Goal: Task Accomplishment & Management: Manage account settings

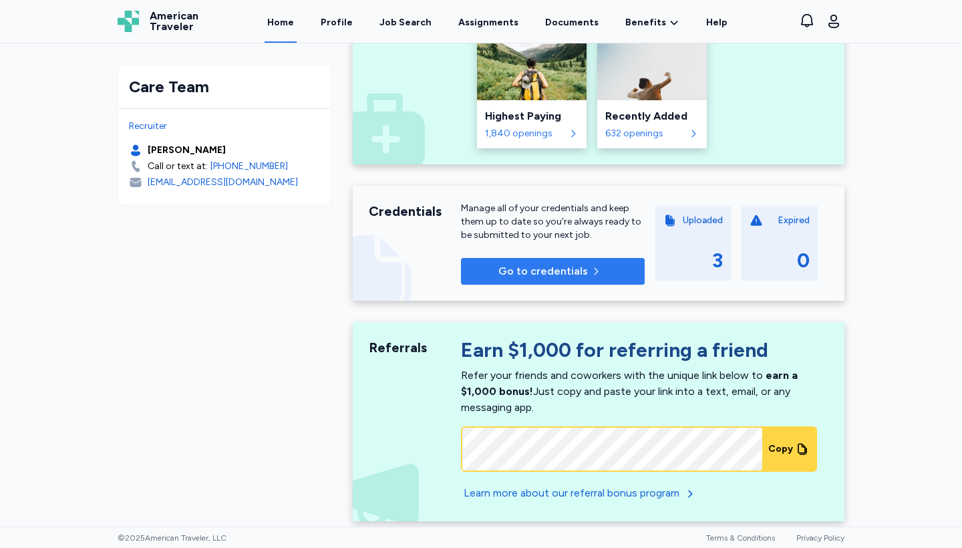
scroll to position [559, 0]
click at [603, 271] on span "button" at bounding box center [599, 270] width 16 height 11
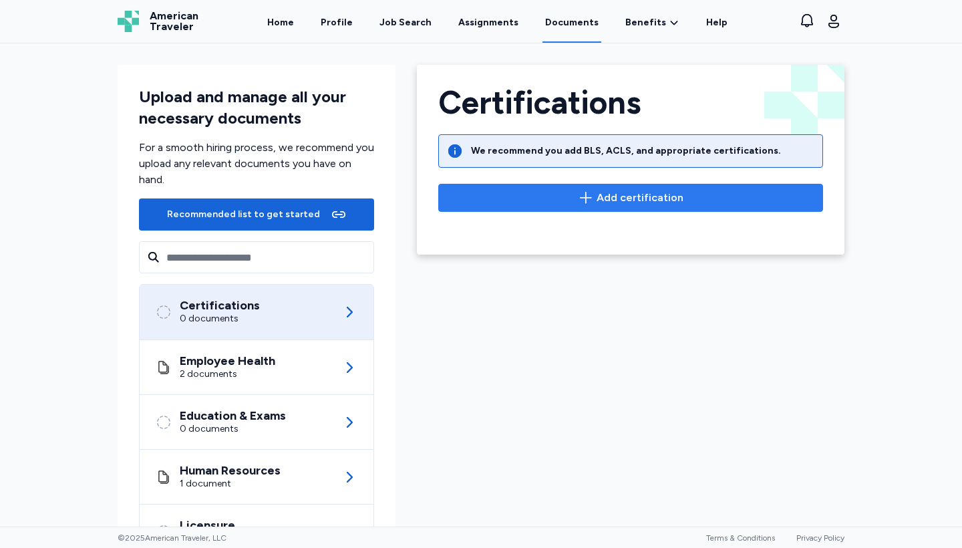
click at [561, 206] on button "Add certification" at bounding box center [630, 198] width 385 height 28
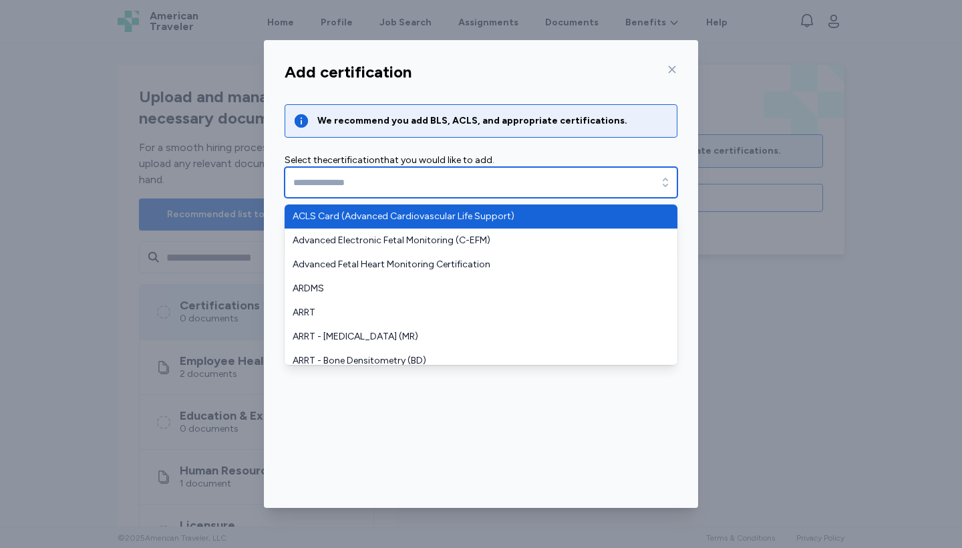
click at [540, 189] on input "text" at bounding box center [481, 182] width 393 height 31
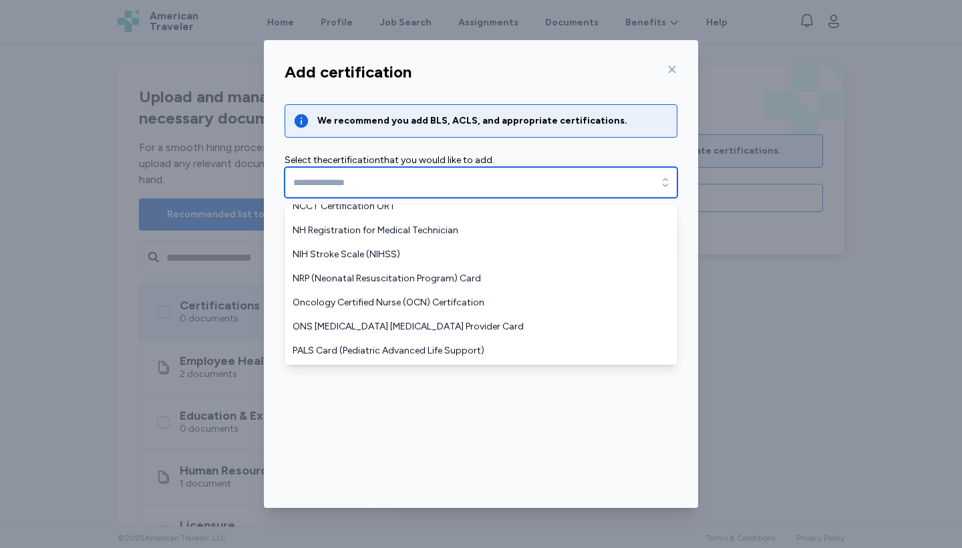
scroll to position [970, 0]
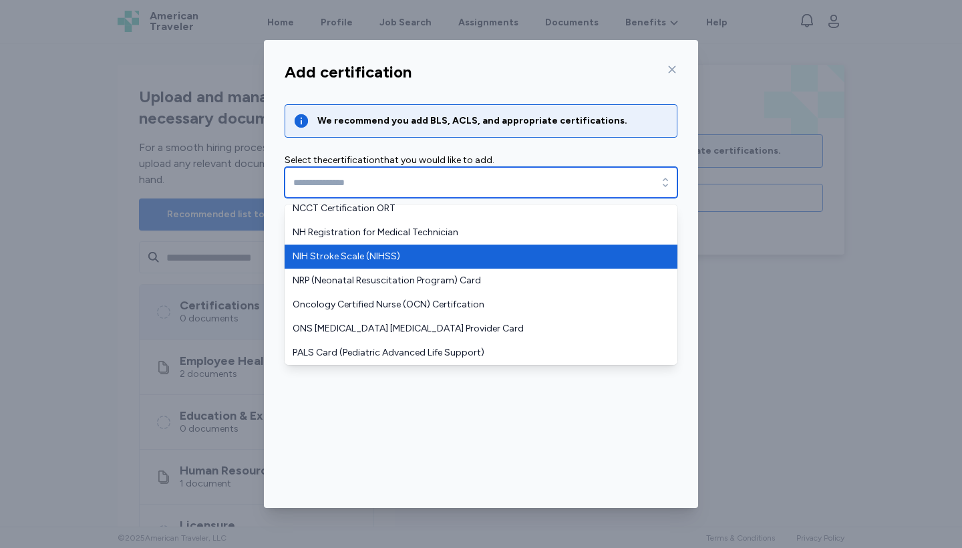
type input "**********"
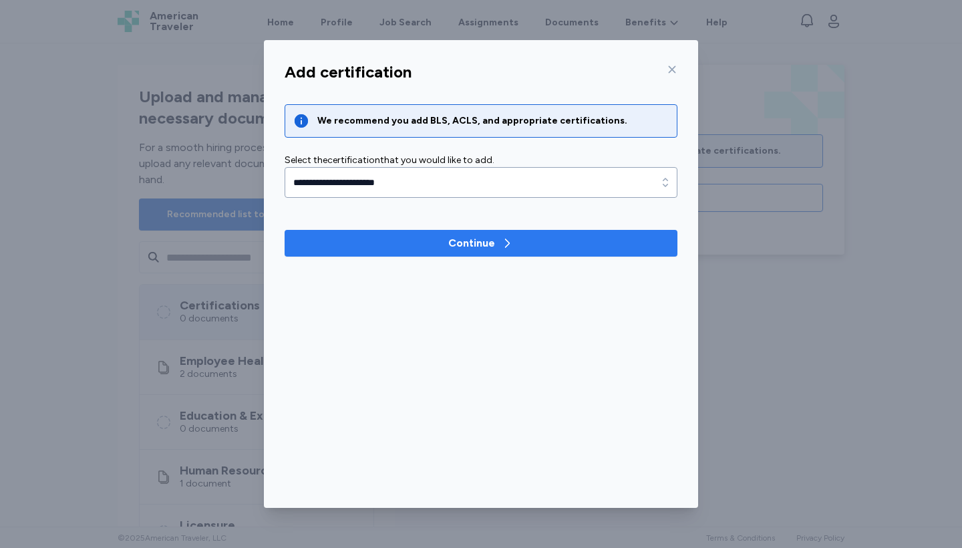
click at [368, 247] on span "Continue" at bounding box center [481, 243] width 372 height 16
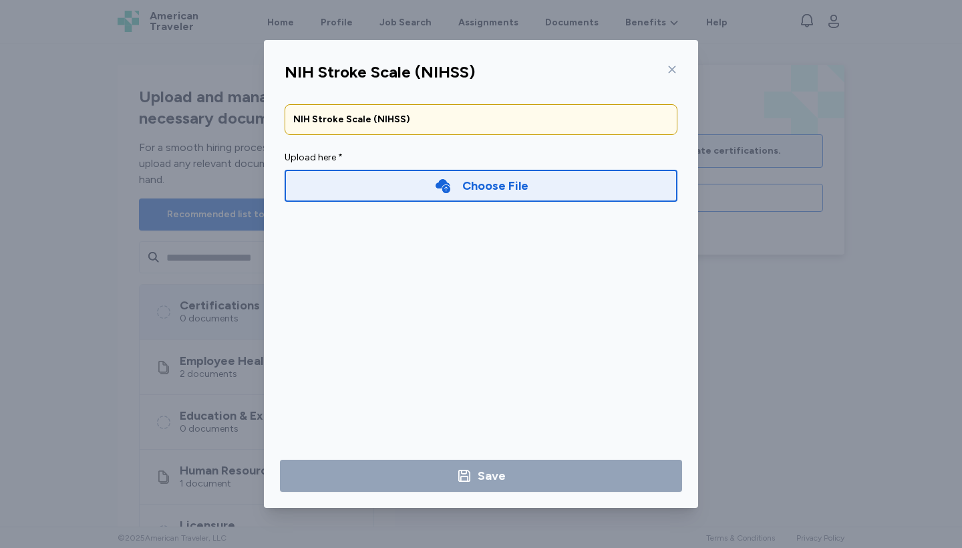
click at [403, 190] on div "Choose File" at bounding box center [481, 186] width 393 height 32
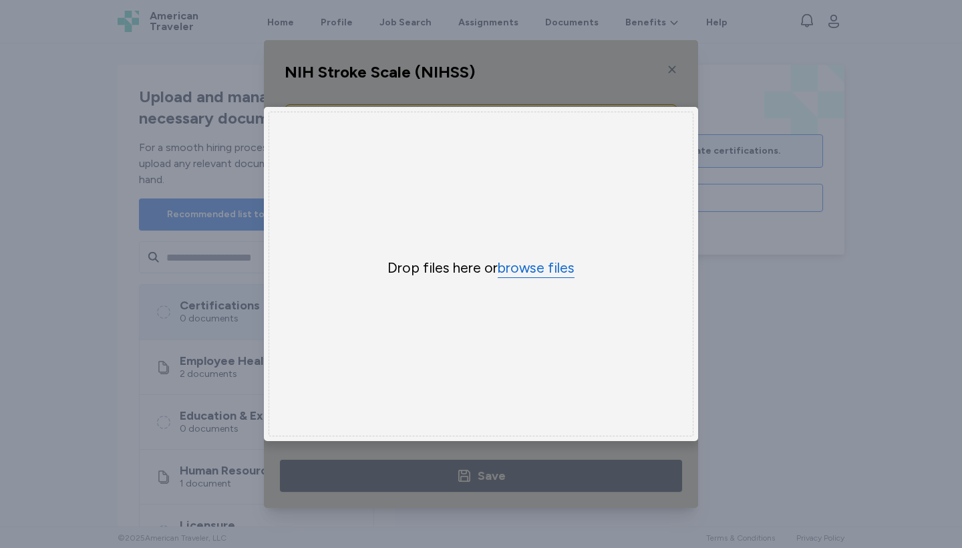
click at [553, 269] on button "browse files" at bounding box center [536, 268] width 77 height 19
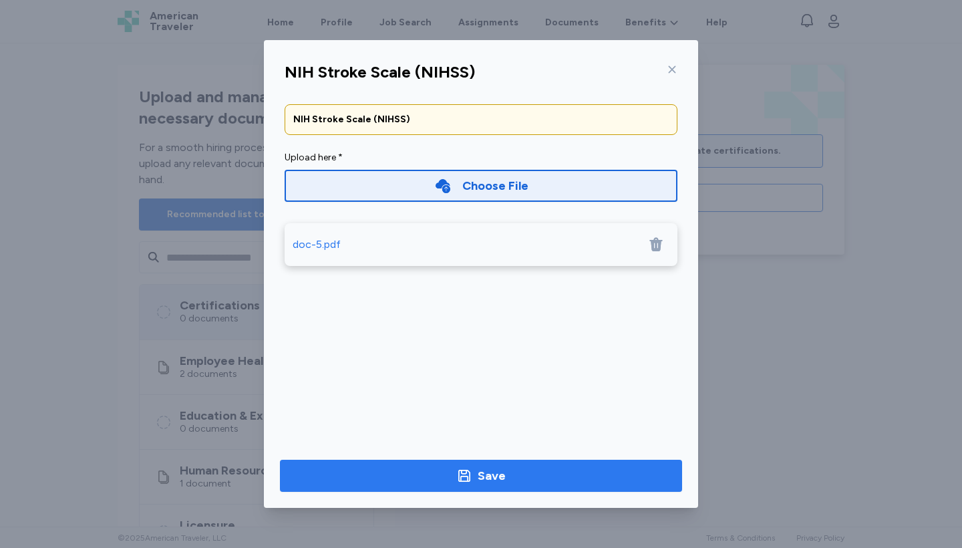
click at [452, 472] on span "Save" at bounding box center [481, 475] width 381 height 19
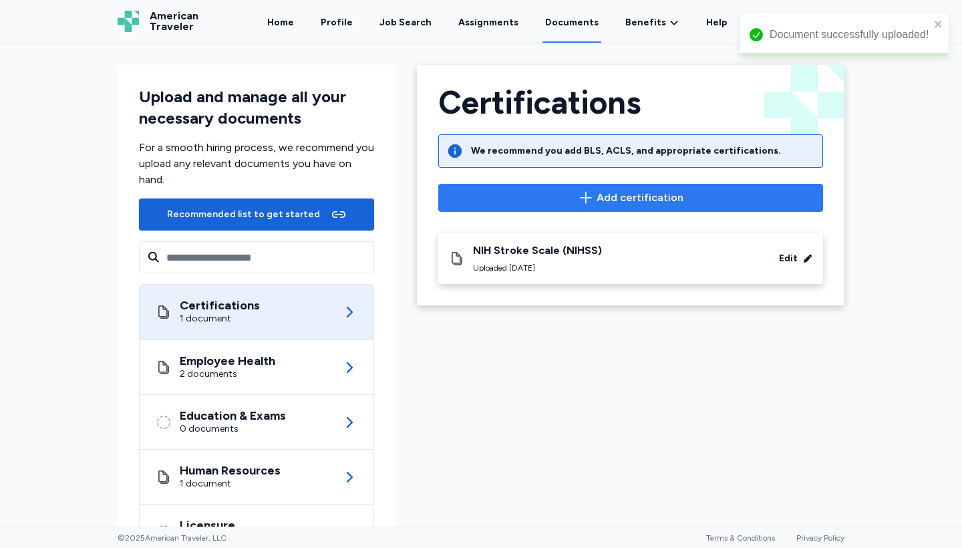
click at [602, 194] on span "Add certification" at bounding box center [640, 198] width 87 height 16
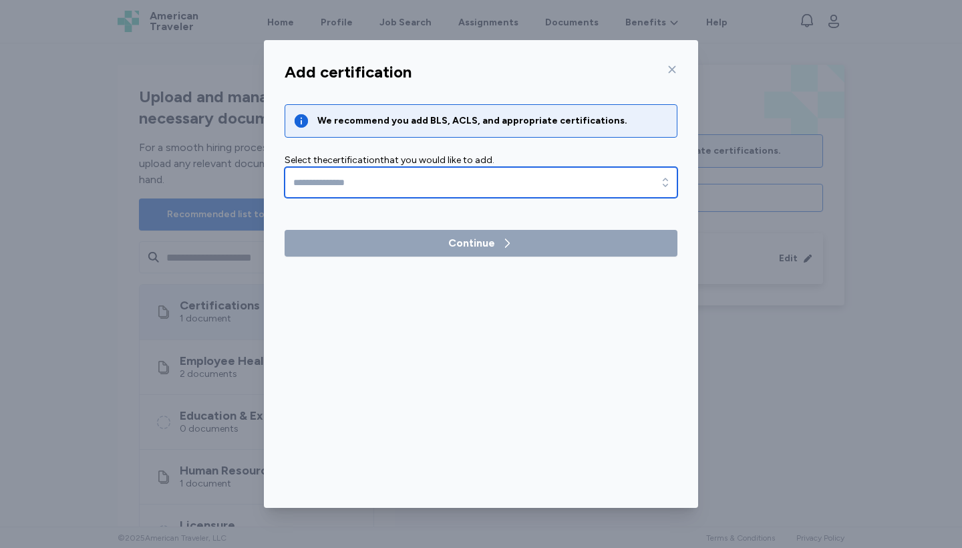
click at [554, 188] on input "text" at bounding box center [481, 182] width 393 height 31
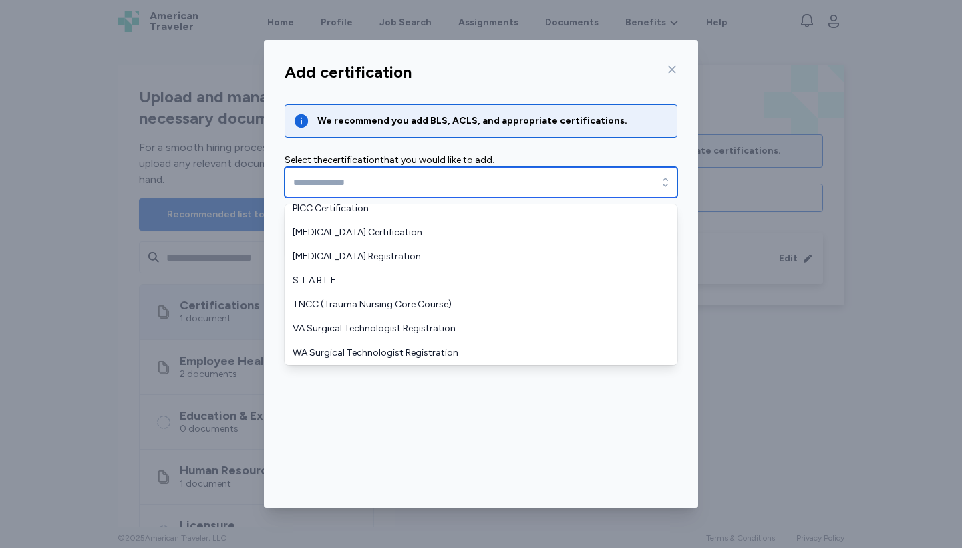
scroll to position [1187, 0]
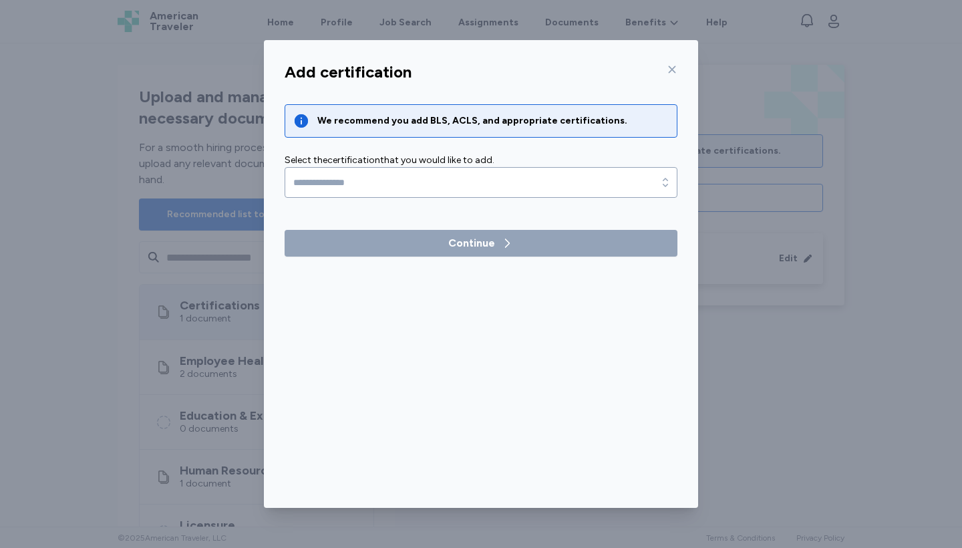
click at [759, 384] on div "Add certification We recommend you add BLS, ACLS, and appropriate certification…" at bounding box center [481, 274] width 962 height 548
click at [668, 76] on div at bounding box center [669, 69] width 16 height 21
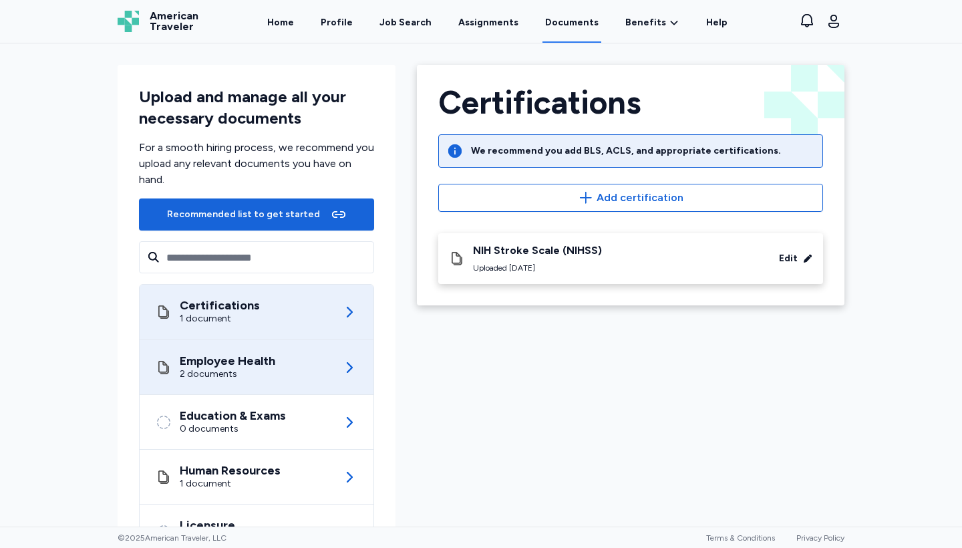
click at [303, 374] on div "Employee Health 2 documents" at bounding box center [257, 367] width 202 height 54
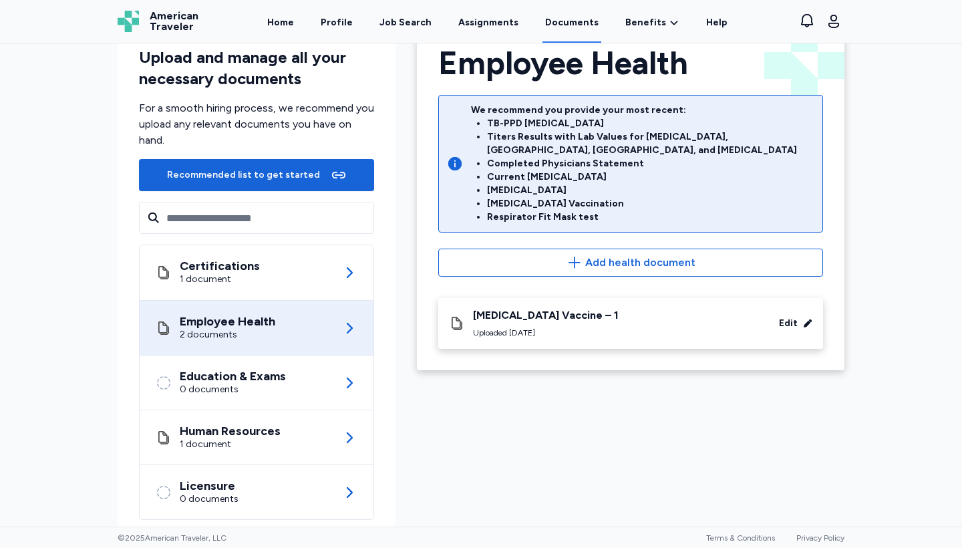
scroll to position [48, 0]
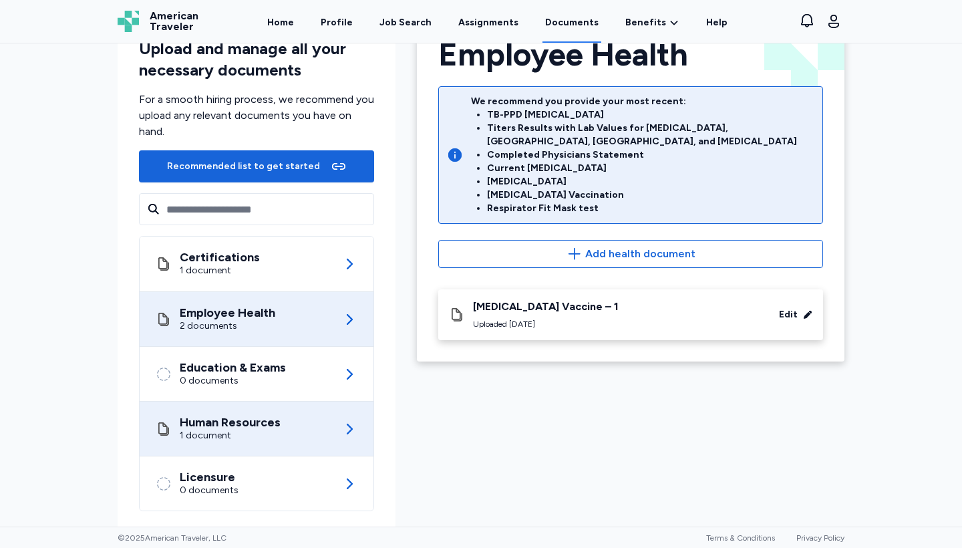
click at [317, 423] on div "Human Resources 1 document" at bounding box center [257, 429] width 202 height 54
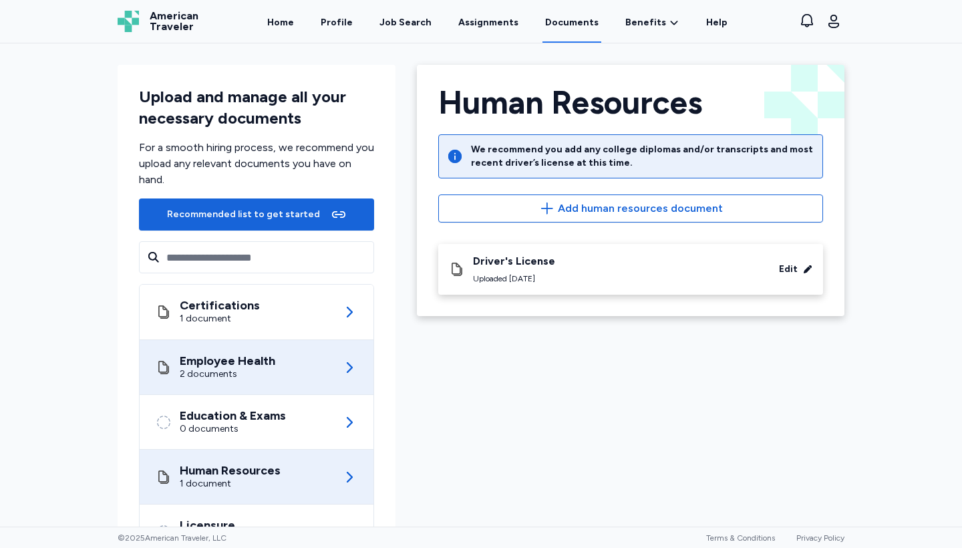
click at [307, 365] on div "Employee Health 2 documents" at bounding box center [257, 367] width 202 height 54
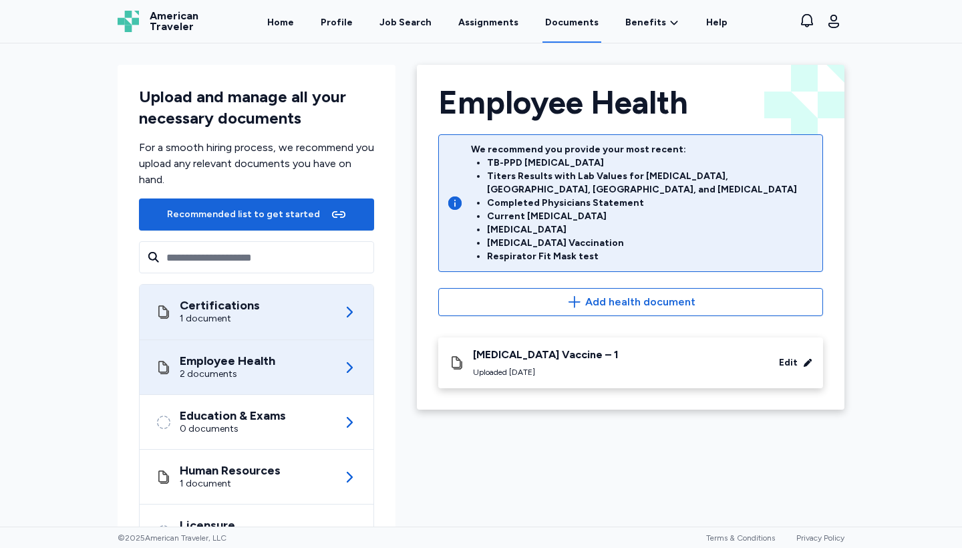
click at [330, 317] on div "Certifications 1 document" at bounding box center [257, 312] width 202 height 55
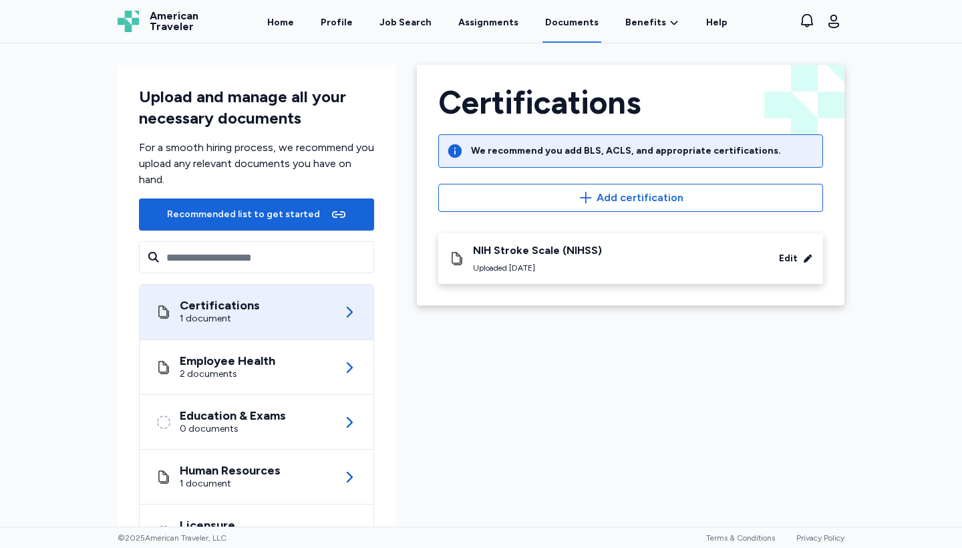
click at [316, 315] on div "Certifications 1 document" at bounding box center [257, 312] width 202 height 55
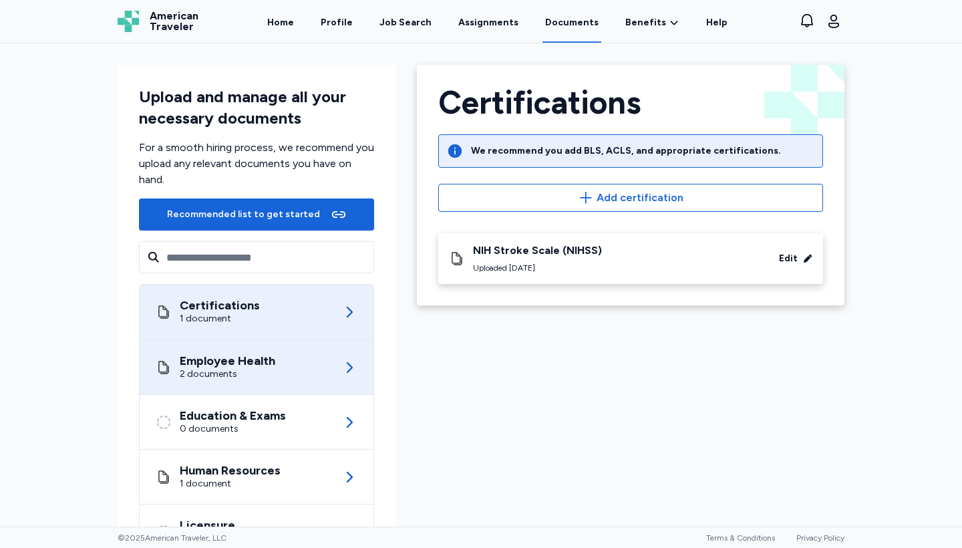
click at [317, 368] on div "Employee Health 2 documents" at bounding box center [257, 367] width 202 height 54
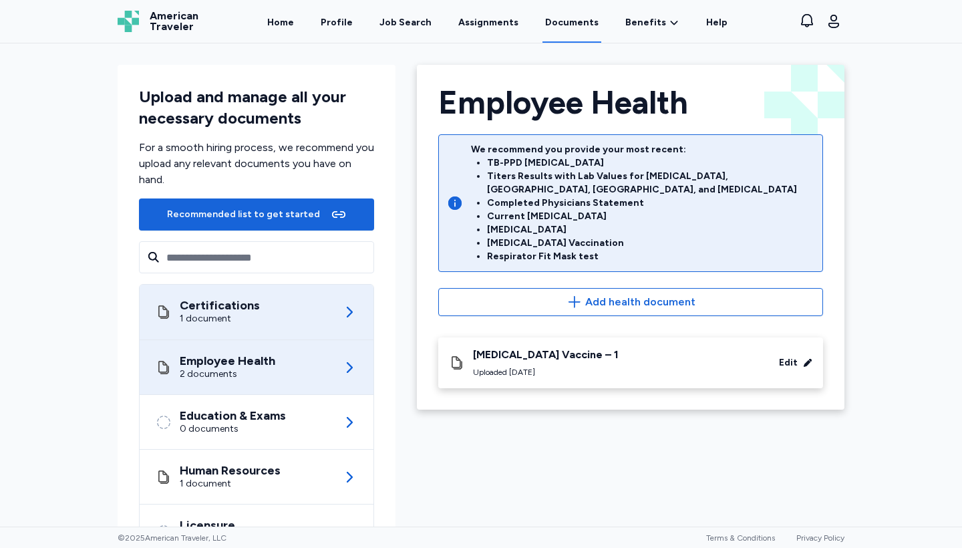
click at [311, 316] on div "Certifications 1 document" at bounding box center [257, 312] width 202 height 55
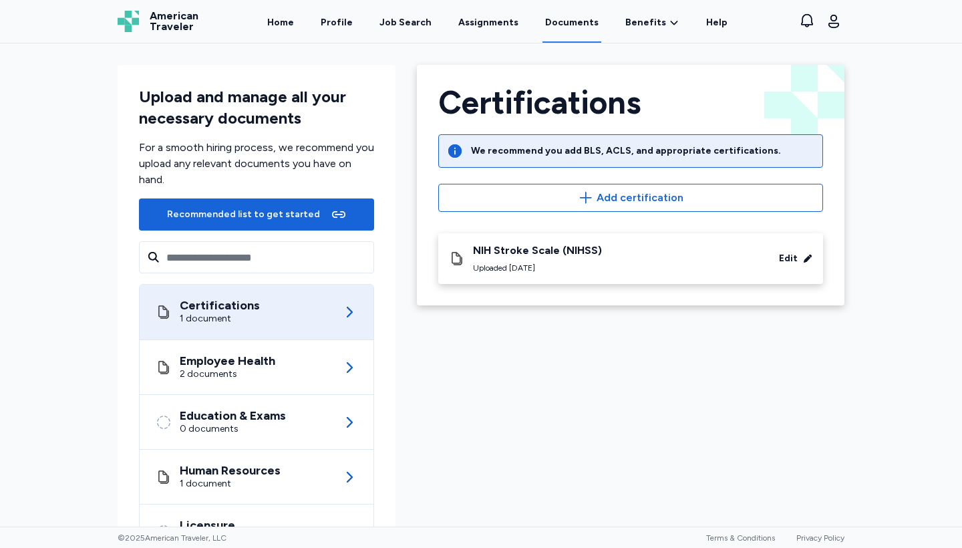
click at [310, 338] on div "Certifications 1 document" at bounding box center [257, 312] width 202 height 55
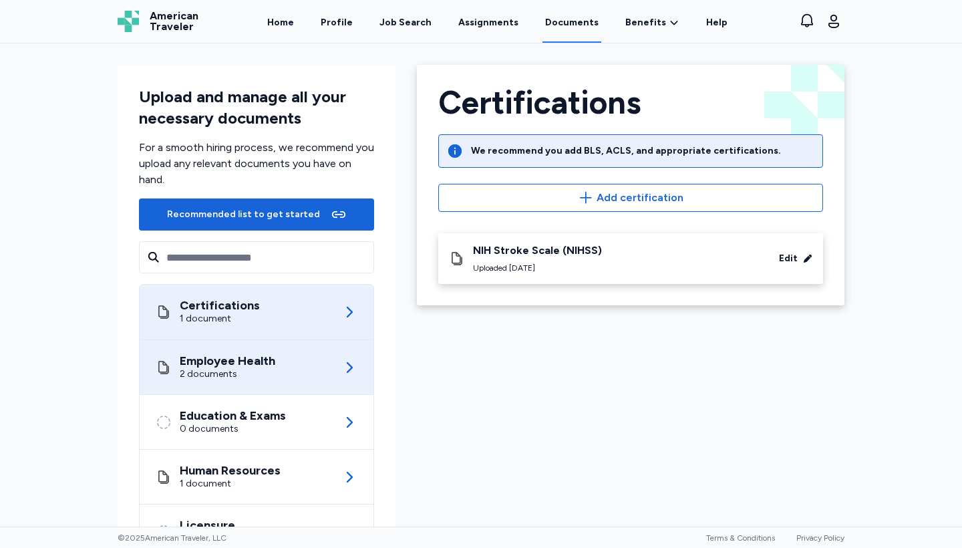
click at [305, 363] on div "Employee Health 2 documents" at bounding box center [257, 367] width 202 height 54
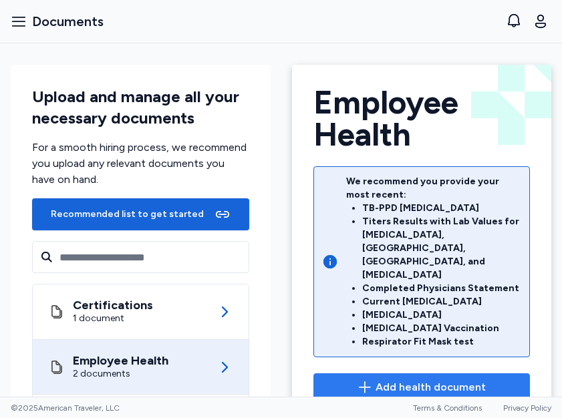
click at [434, 380] on span "Add health document" at bounding box center [431, 388] width 110 height 16
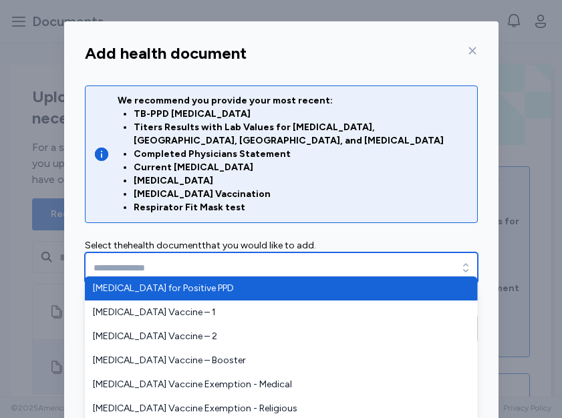
click at [287, 256] on input "text" at bounding box center [281, 268] width 393 height 31
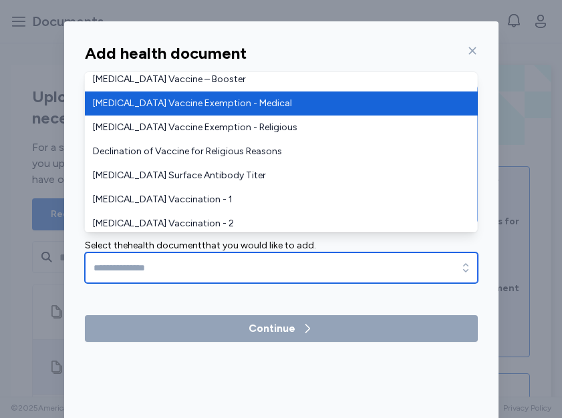
scroll to position [82, 0]
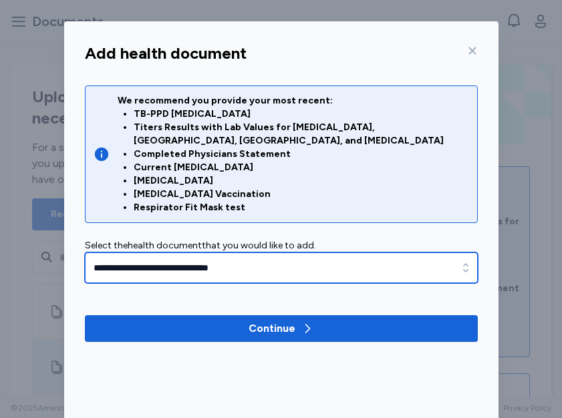
click at [231, 260] on input "**********" at bounding box center [281, 268] width 393 height 31
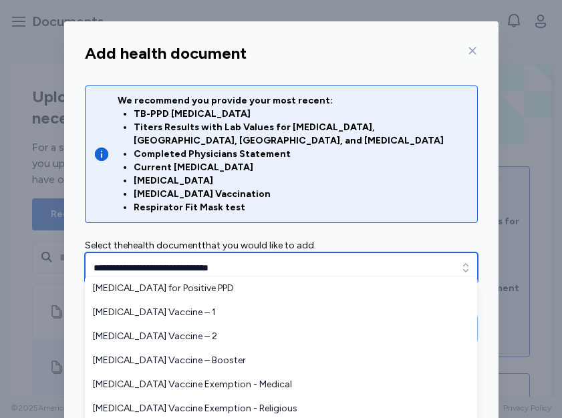
click at [464, 261] on icon "button" at bounding box center [465, 267] width 13 height 13
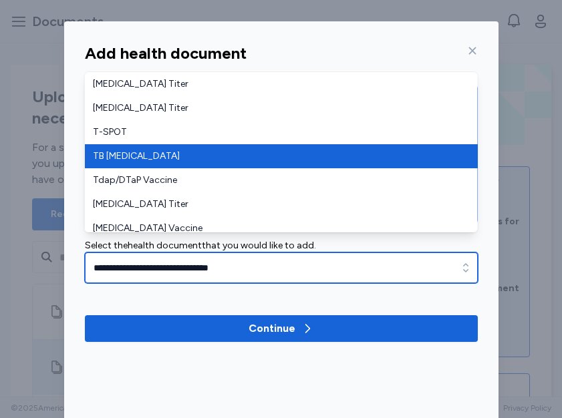
scroll to position [484, 0]
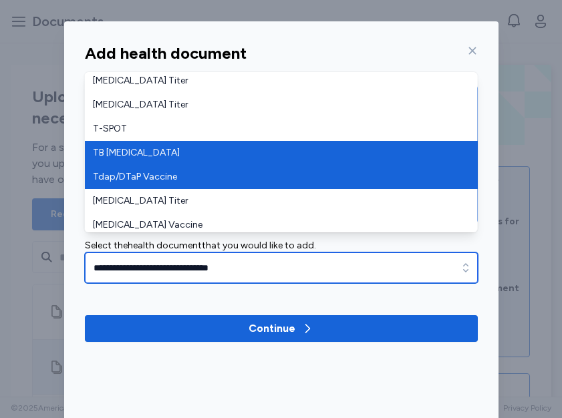
type input "**********"
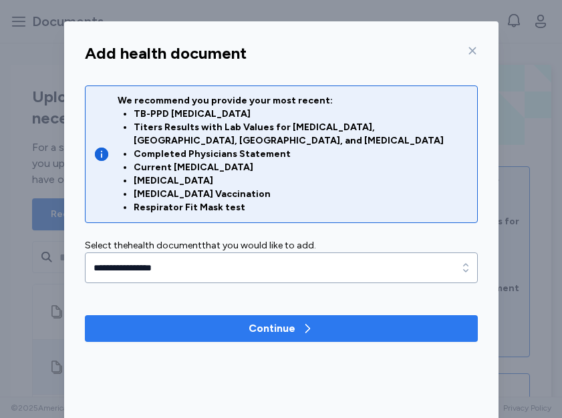
click at [323, 321] on span "Continue" at bounding box center [282, 329] width 372 height 16
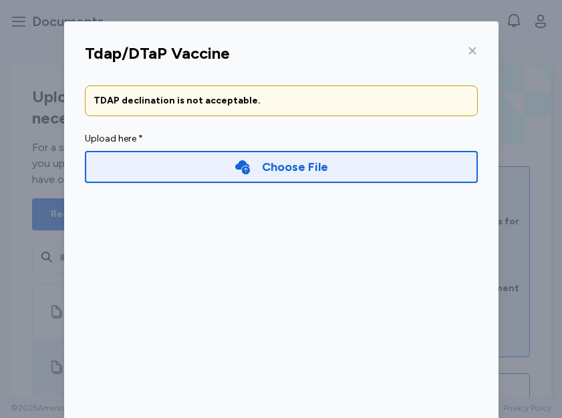
click at [292, 172] on div "Choose File" at bounding box center [295, 167] width 66 height 19
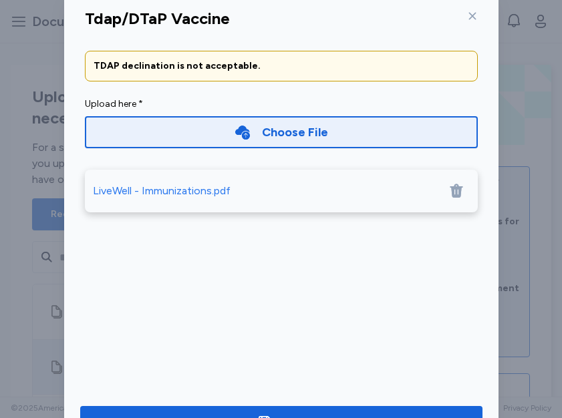
scroll to position [52, 0]
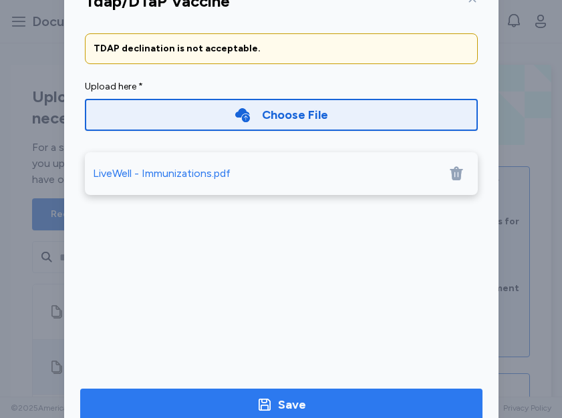
click at [315, 401] on span "Save" at bounding box center [281, 405] width 381 height 19
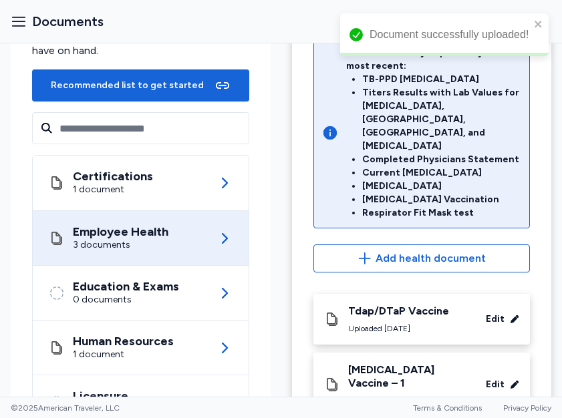
scroll to position [144, 0]
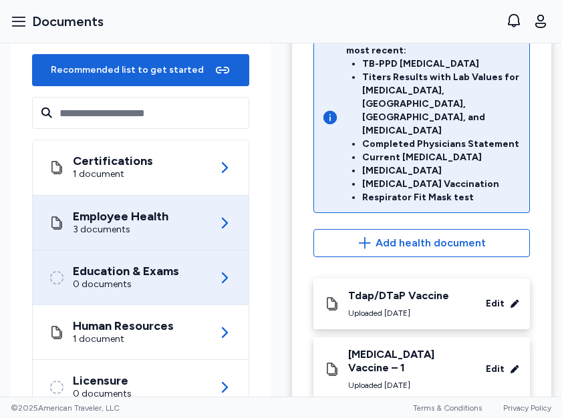
click at [154, 284] on div "0 documents" at bounding box center [126, 284] width 106 height 13
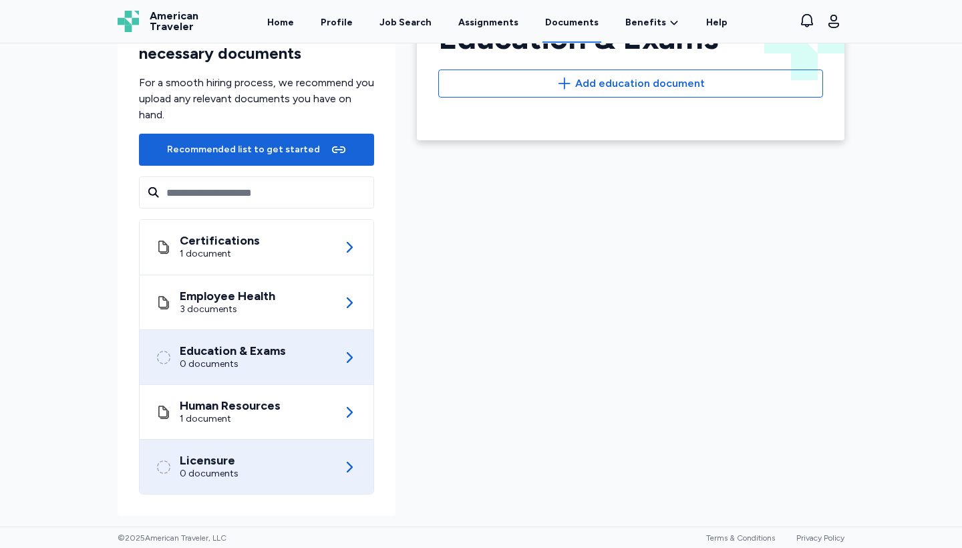
scroll to position [65, 0]
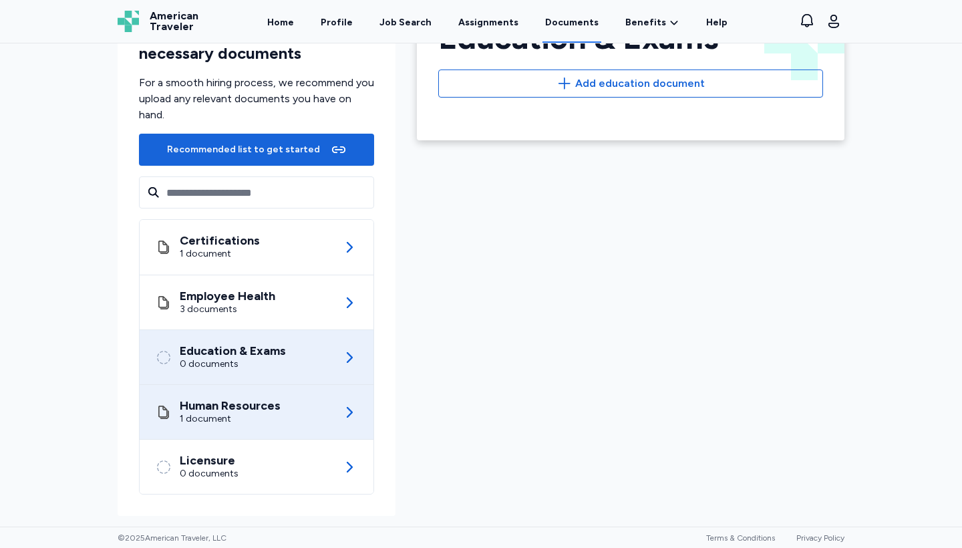
click at [188, 418] on div "1 document" at bounding box center [230, 418] width 101 height 13
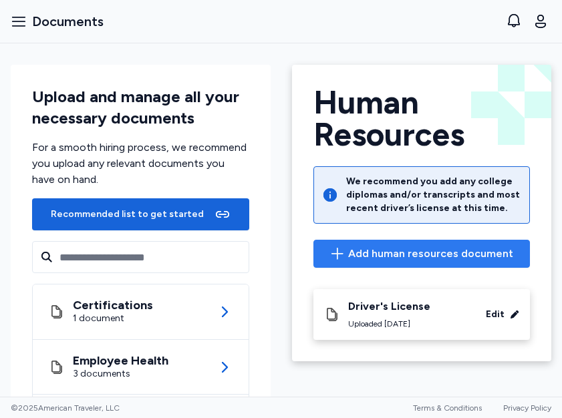
click at [389, 251] on span "Add human resources document" at bounding box center [430, 254] width 165 height 16
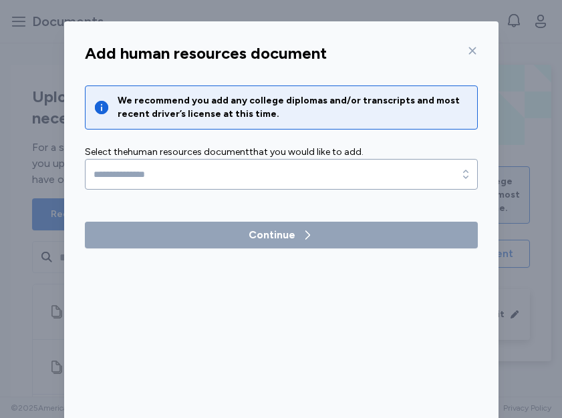
click at [330, 146] on div "Select the human resources document that you would like to add." at bounding box center [281, 152] width 393 height 13
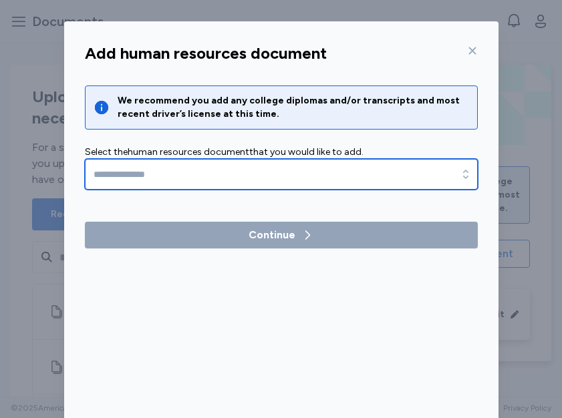
click at [330, 172] on input "text" at bounding box center [281, 174] width 393 height 31
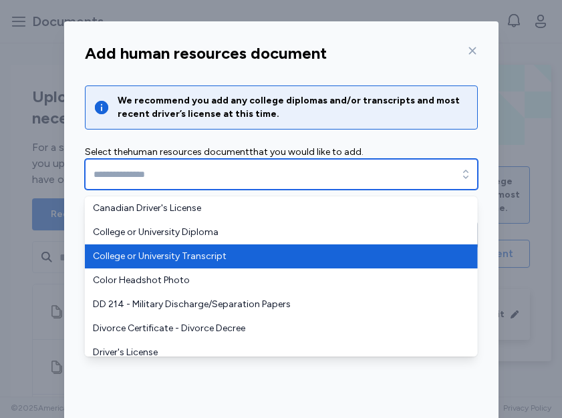
type input "**********"
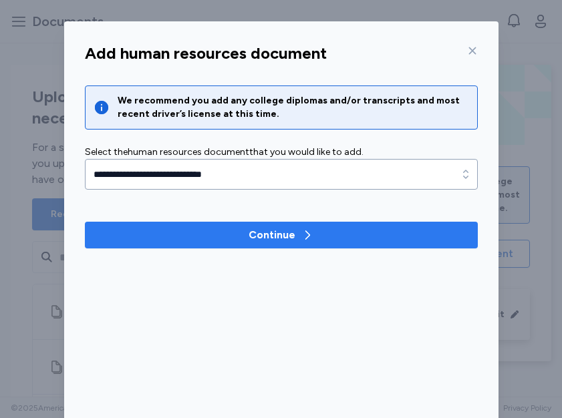
click at [272, 237] on div "Continue" at bounding box center [272, 235] width 47 height 16
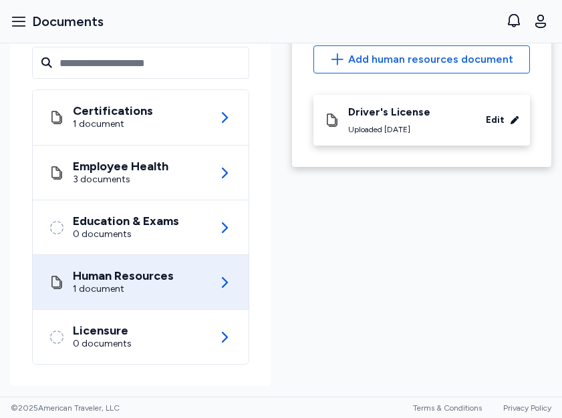
scroll to position [194, 0]
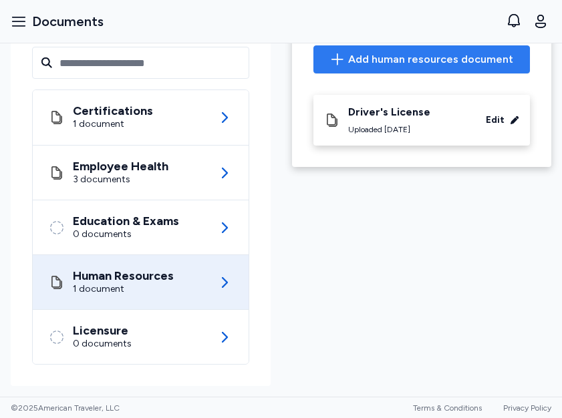
click at [384, 63] on span "Add human resources document" at bounding box center [430, 59] width 165 height 16
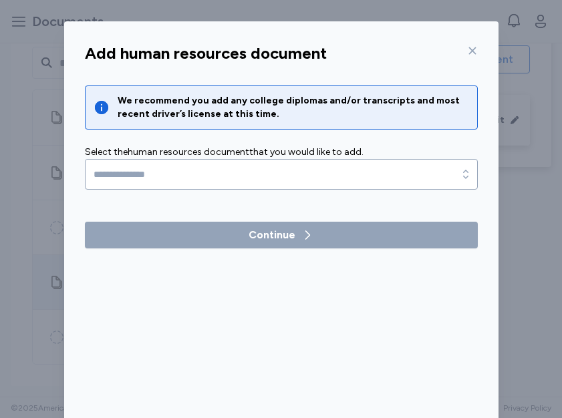
click at [277, 158] on div "Select the human resources document that you would like to add." at bounding box center [281, 152] width 393 height 13
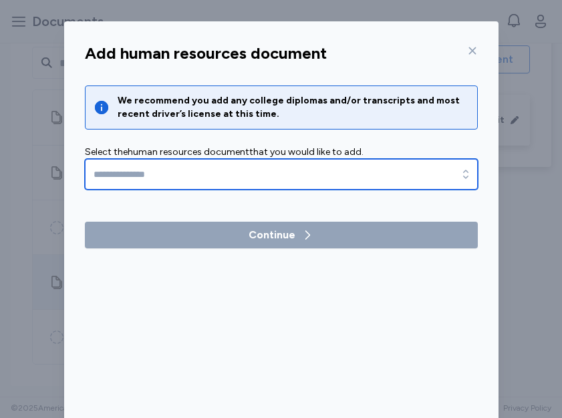
click at [274, 180] on input "text" at bounding box center [281, 174] width 393 height 31
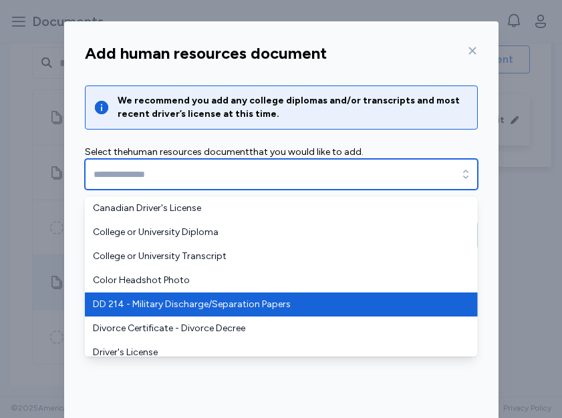
scroll to position [0, 0]
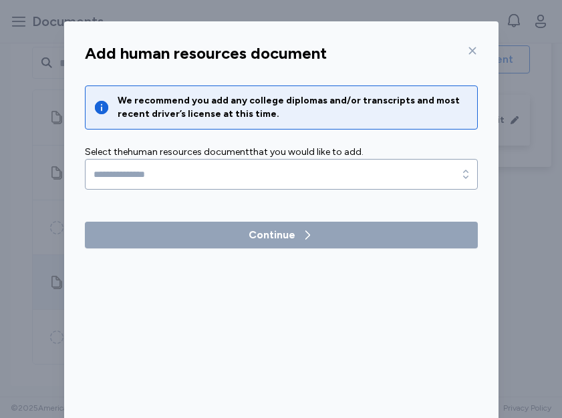
click at [500, 186] on div "Add human resources document We recommend you add any college diplomas and/or t…" at bounding box center [281, 255] width 562 height 510
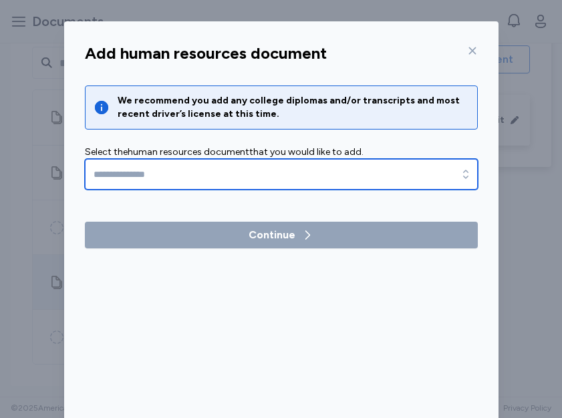
click at [405, 178] on input "text" at bounding box center [281, 174] width 393 height 31
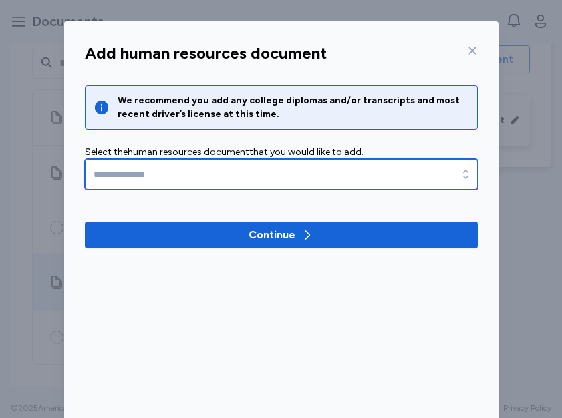
type input "**********"
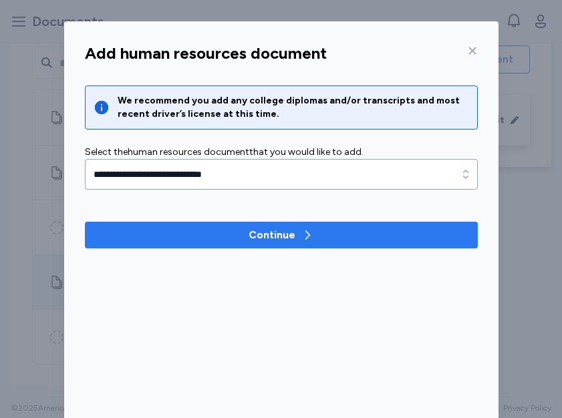
click at [229, 235] on span "Continue" at bounding box center [282, 235] width 372 height 16
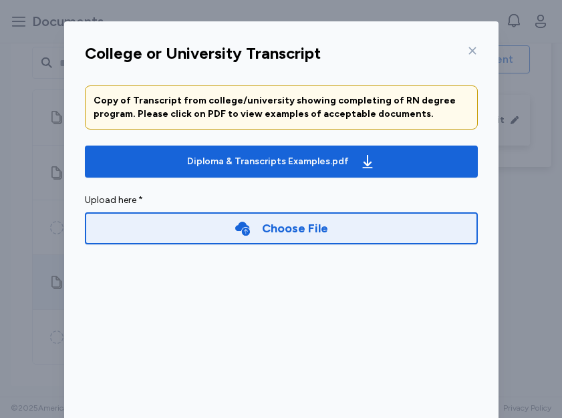
click at [233, 227] on div "Choose File" at bounding box center [281, 228] width 393 height 32
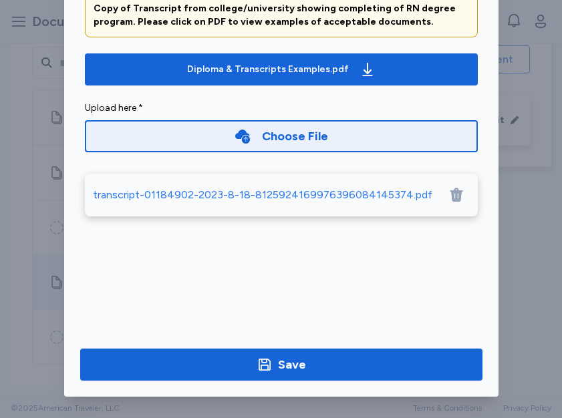
scroll to position [92, 0]
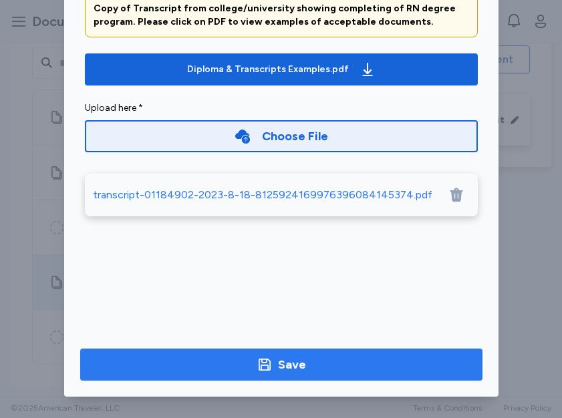
click at [279, 370] on div "Save" at bounding box center [292, 364] width 28 height 19
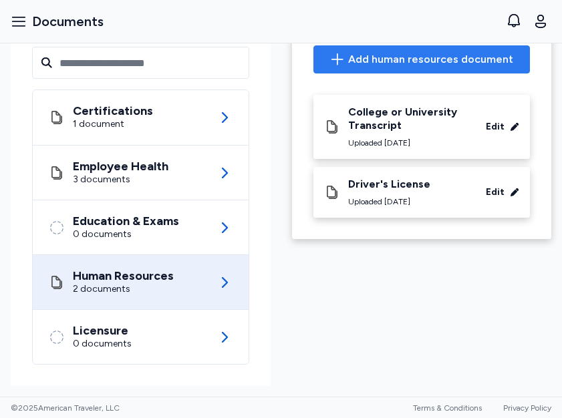
click at [371, 65] on span "Add human resources document" at bounding box center [430, 59] width 165 height 16
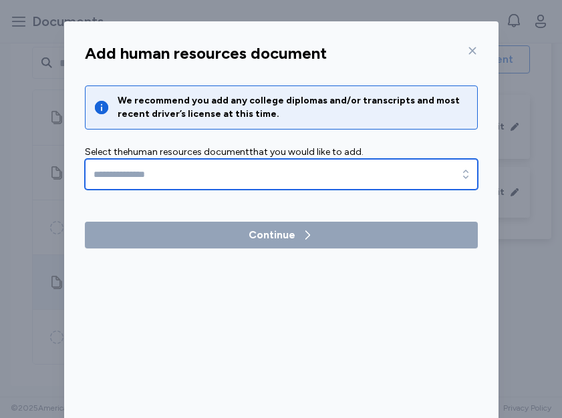
click at [325, 186] on input "text" at bounding box center [281, 174] width 393 height 31
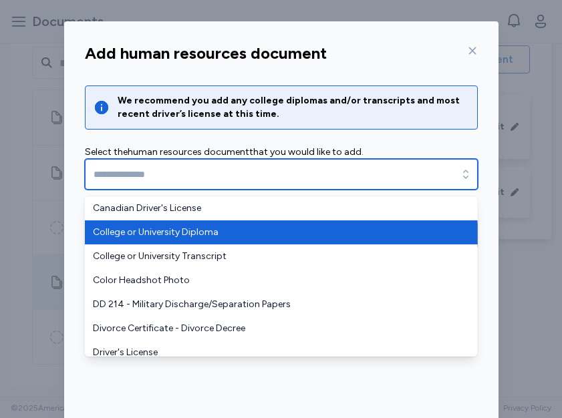
type input "**********"
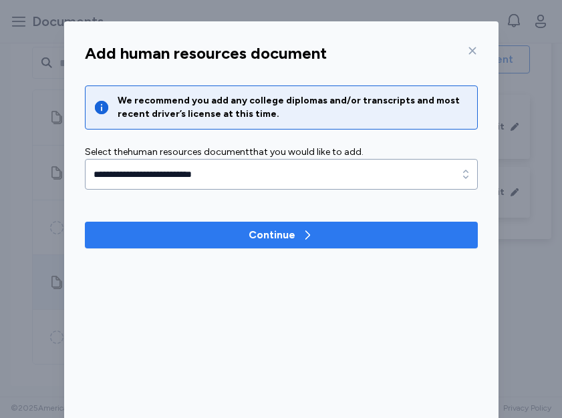
click at [325, 233] on span "Continue" at bounding box center [282, 235] width 372 height 16
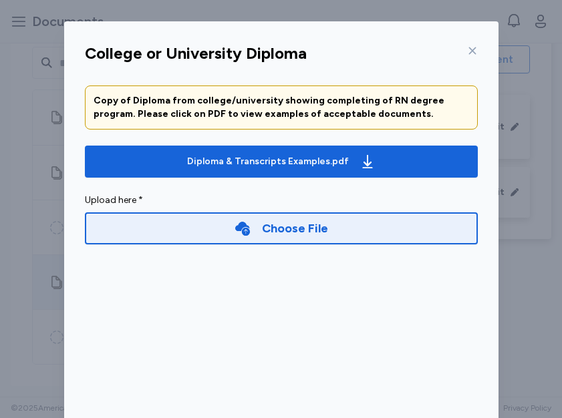
click at [279, 230] on div "Choose File" at bounding box center [295, 228] width 66 height 19
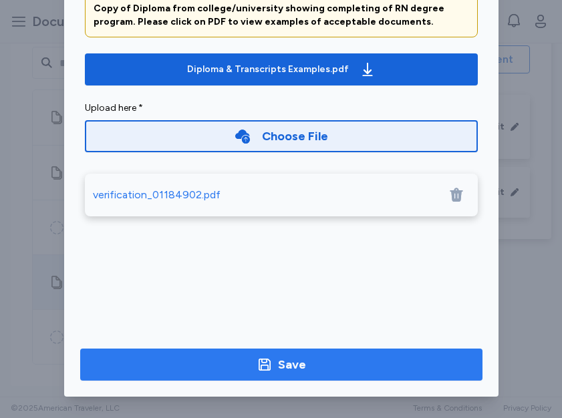
click at [320, 359] on span "Save" at bounding box center [281, 364] width 381 height 19
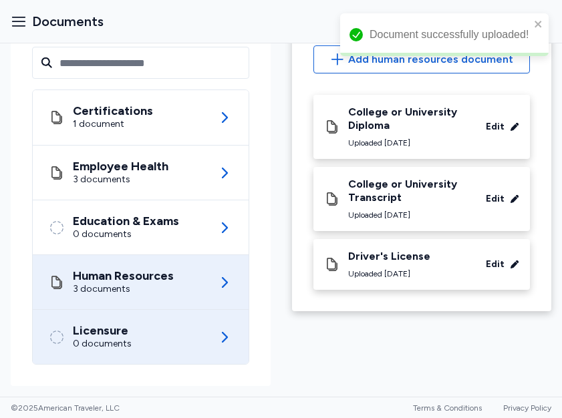
click at [194, 340] on div "Licensure 0 documents" at bounding box center [141, 337] width 184 height 54
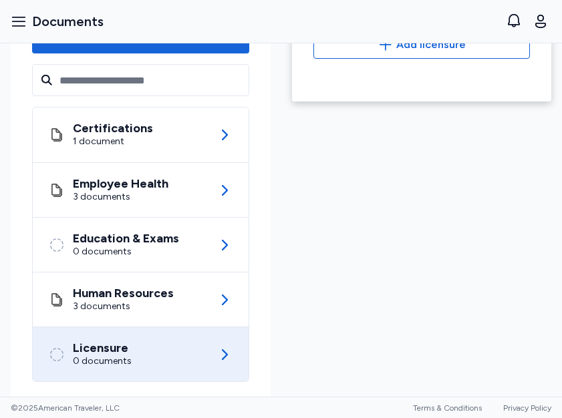
scroll to position [190, 0]
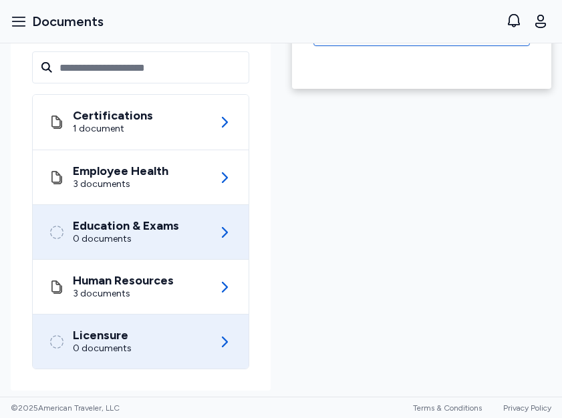
click at [165, 231] on div "Education & Exams" at bounding box center [126, 225] width 106 height 13
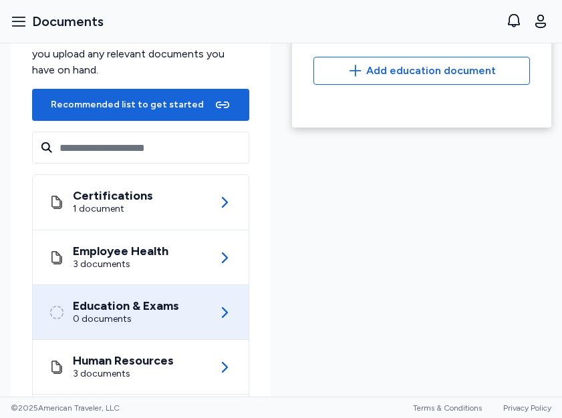
scroll to position [153, 0]
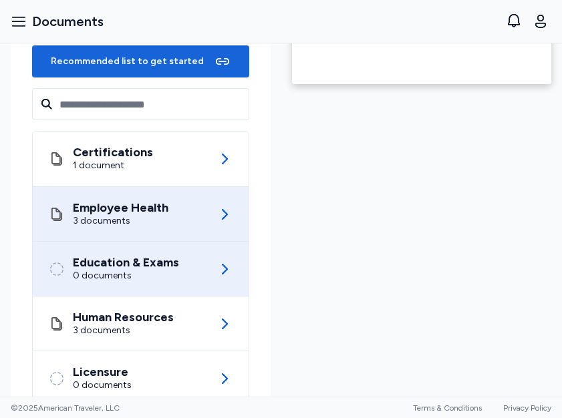
click at [179, 216] on div "Employee Health 3 documents" at bounding box center [141, 214] width 184 height 54
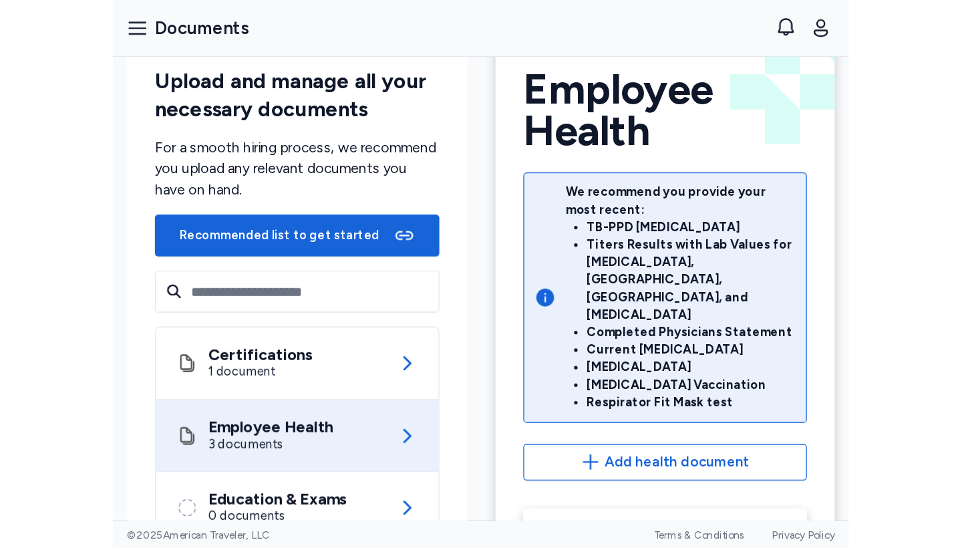
scroll to position [54, 0]
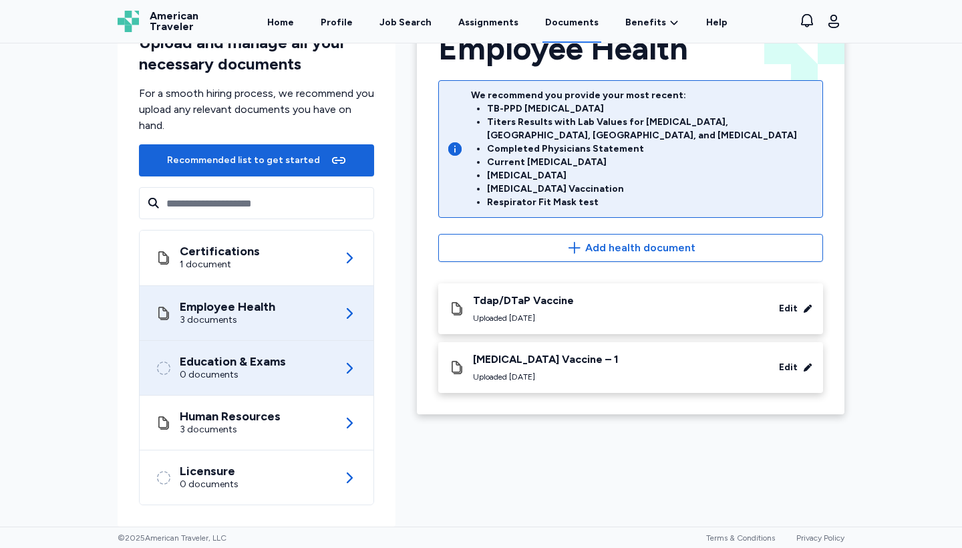
click at [265, 367] on div "Education & Exams" at bounding box center [233, 361] width 106 height 13
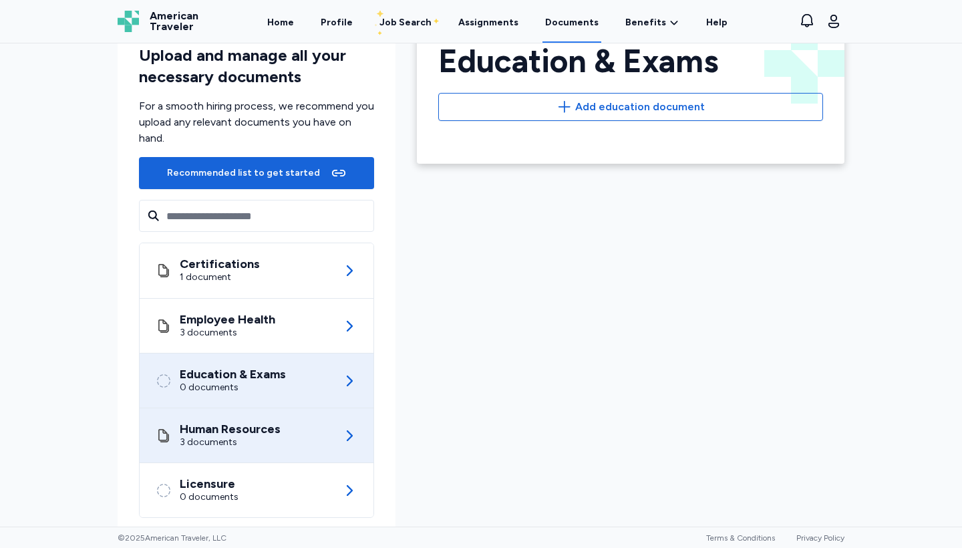
scroll to position [49, 0]
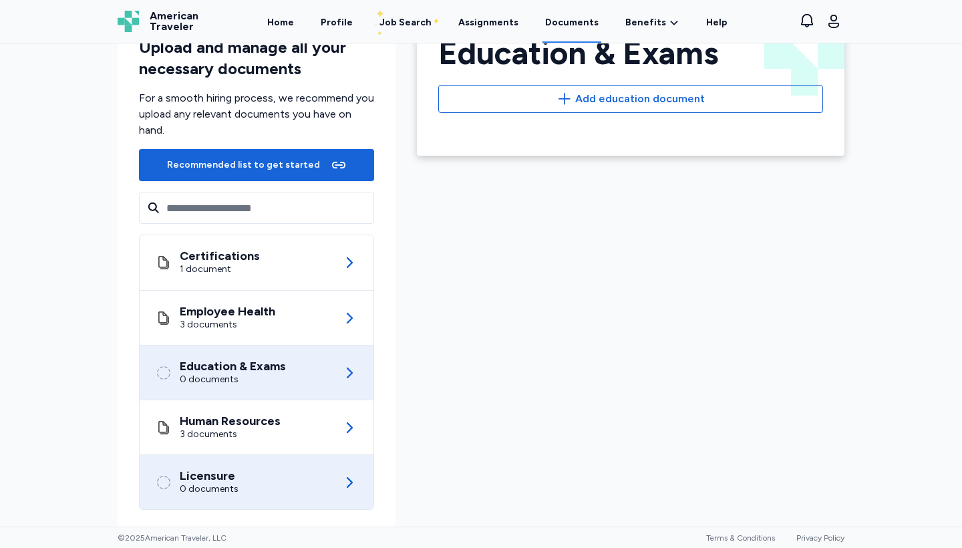
click at [243, 418] on div "Licensure 0 documents" at bounding box center [257, 482] width 202 height 54
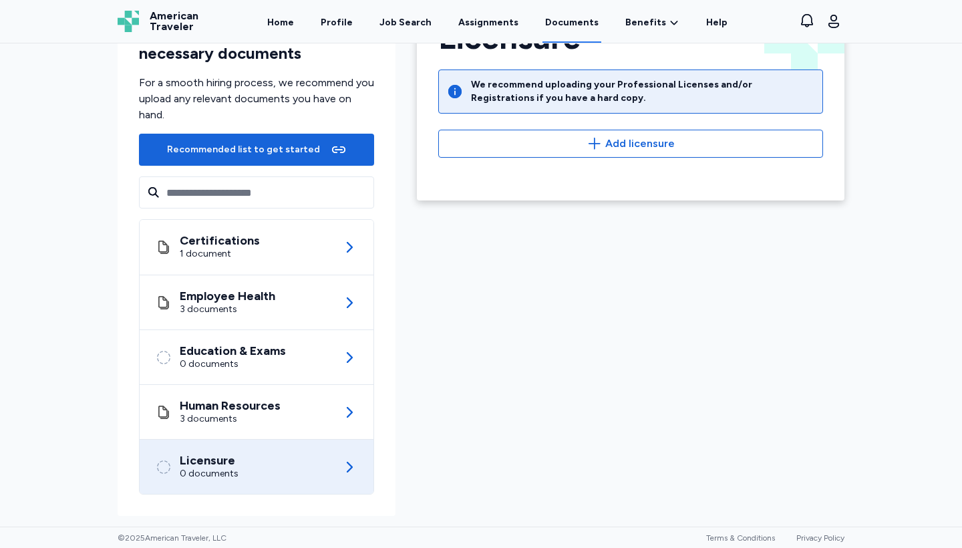
scroll to position [65, 0]
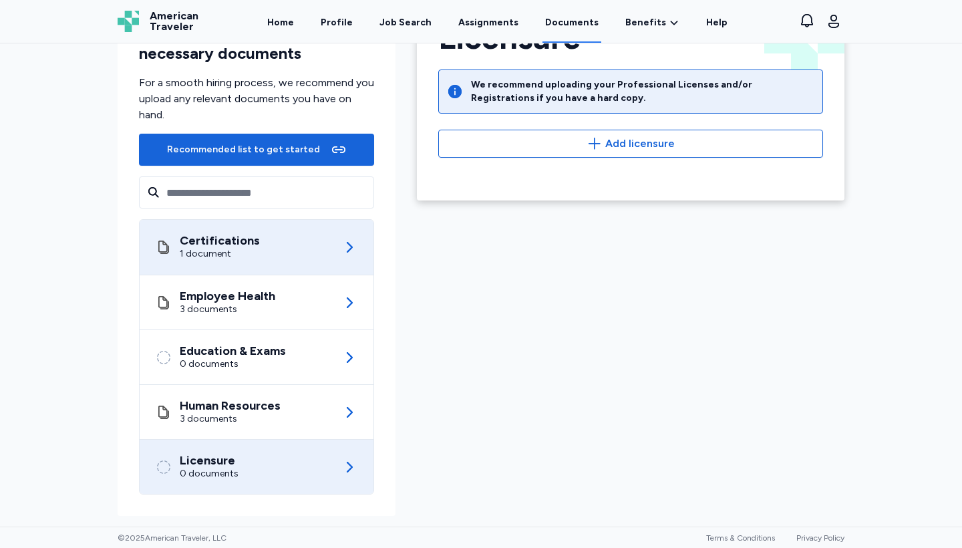
click at [323, 249] on div "Certifications 1 document" at bounding box center [257, 247] width 202 height 55
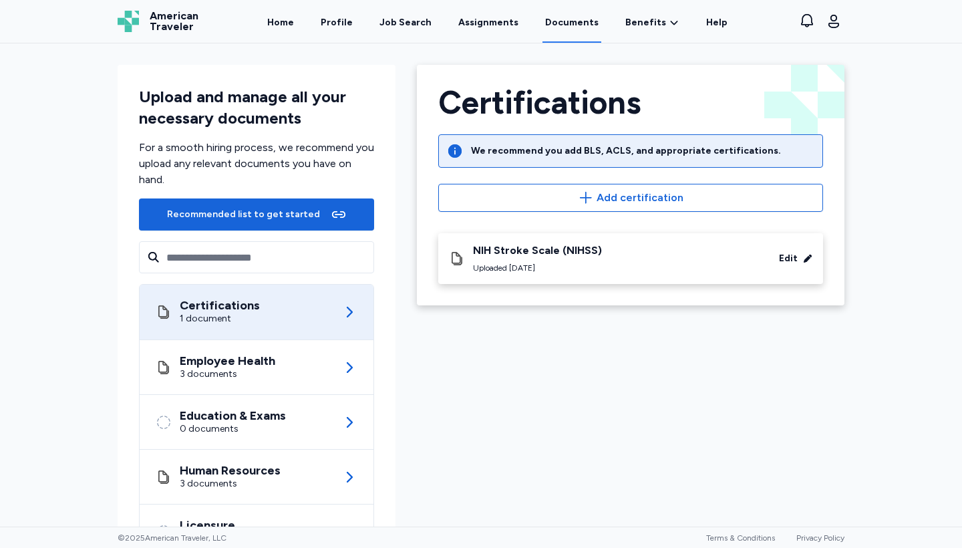
click at [301, 310] on div "Certifications 1 document" at bounding box center [257, 312] width 202 height 55
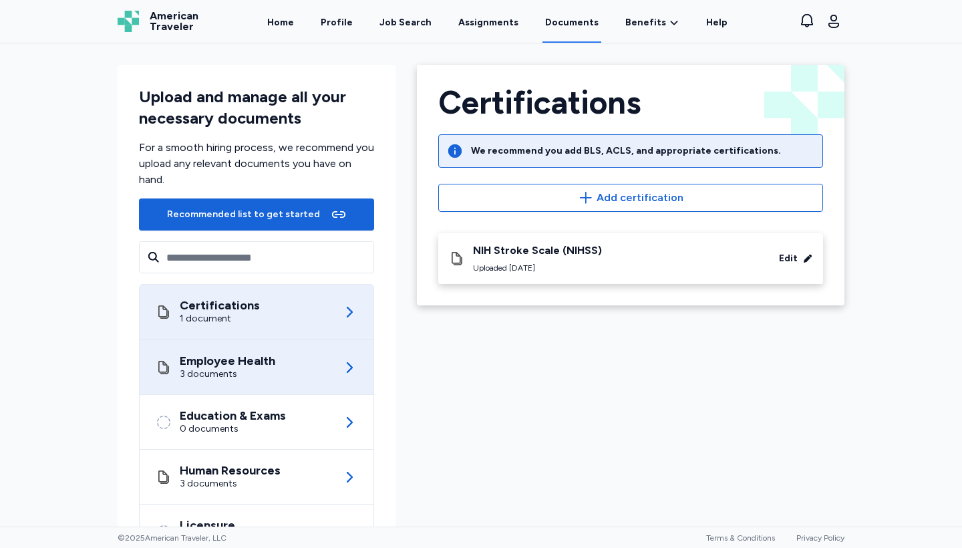
click at [287, 357] on div "Employee Health 3 documents" at bounding box center [257, 367] width 202 height 54
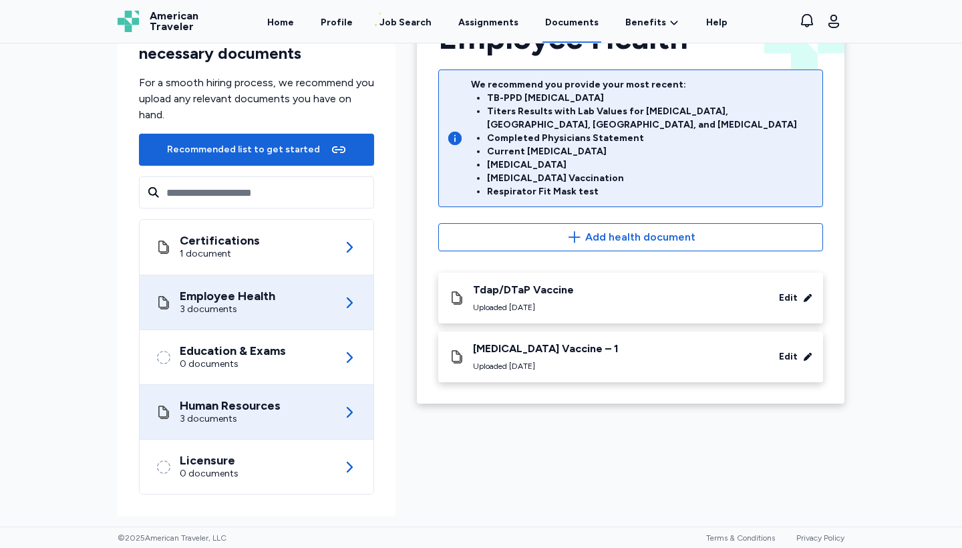
scroll to position [65, 0]
click at [274, 412] on div "Human Resources" at bounding box center [230, 405] width 101 height 13
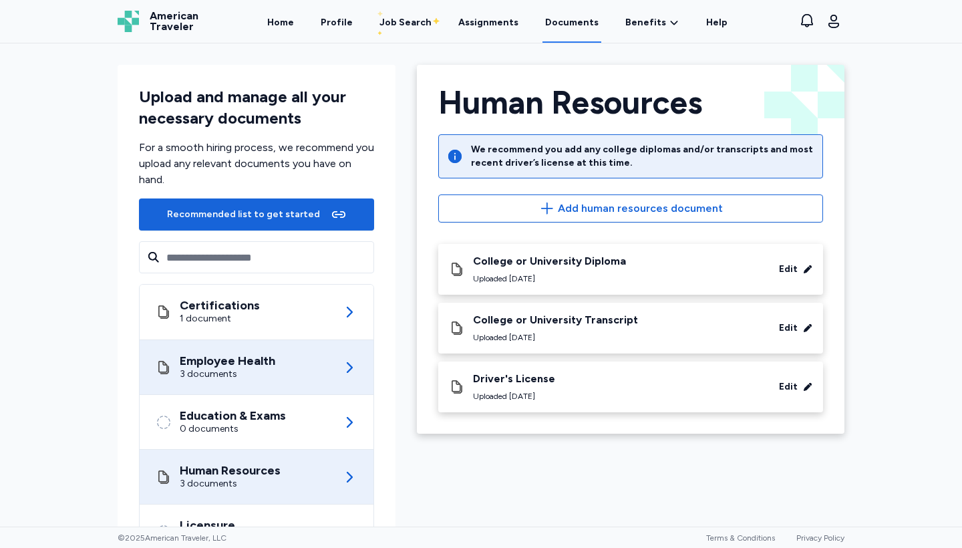
click at [255, 390] on div "Employee Health 3 documents" at bounding box center [257, 367] width 202 height 54
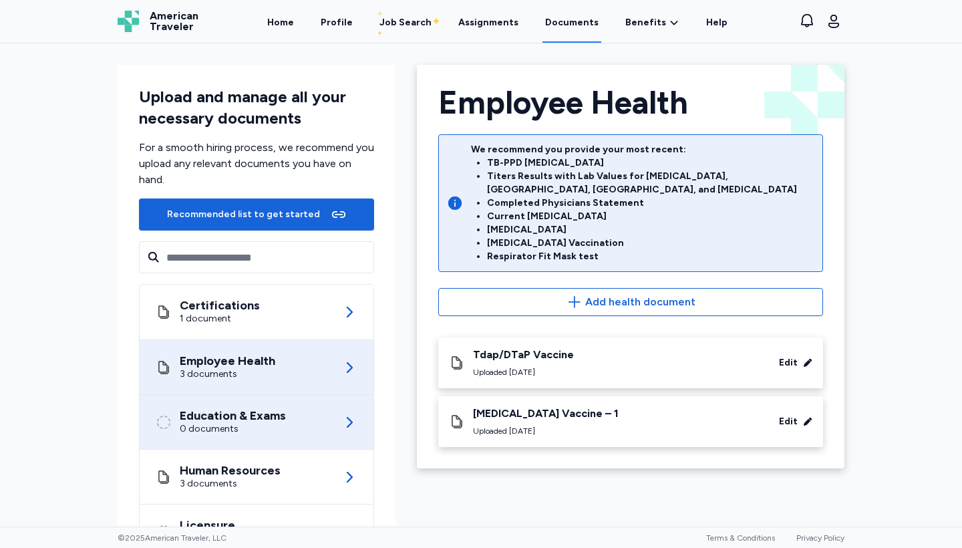
click at [249, 418] on div "0 documents" at bounding box center [233, 428] width 106 height 13
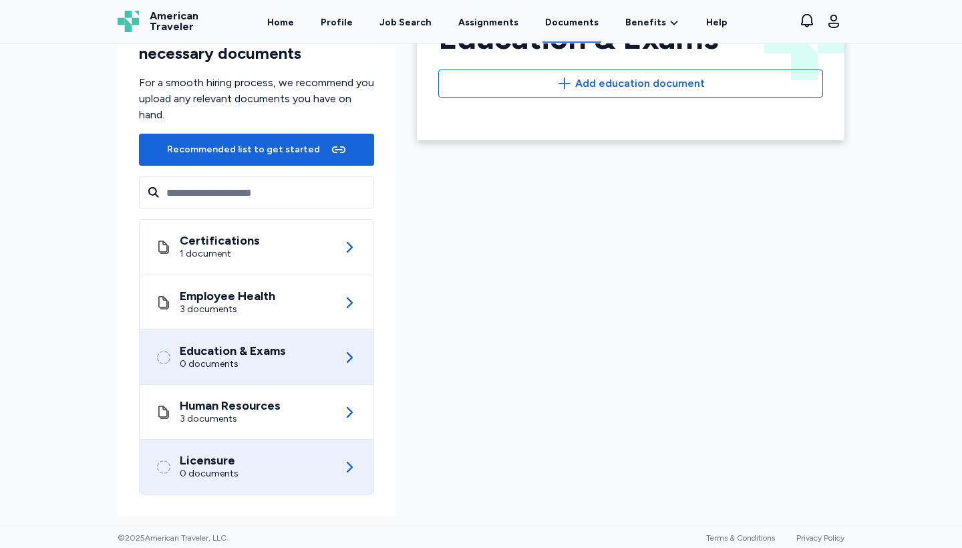
scroll to position [65, 0]
click at [245, 418] on div "Licensure 0 documents" at bounding box center [257, 467] width 202 height 54
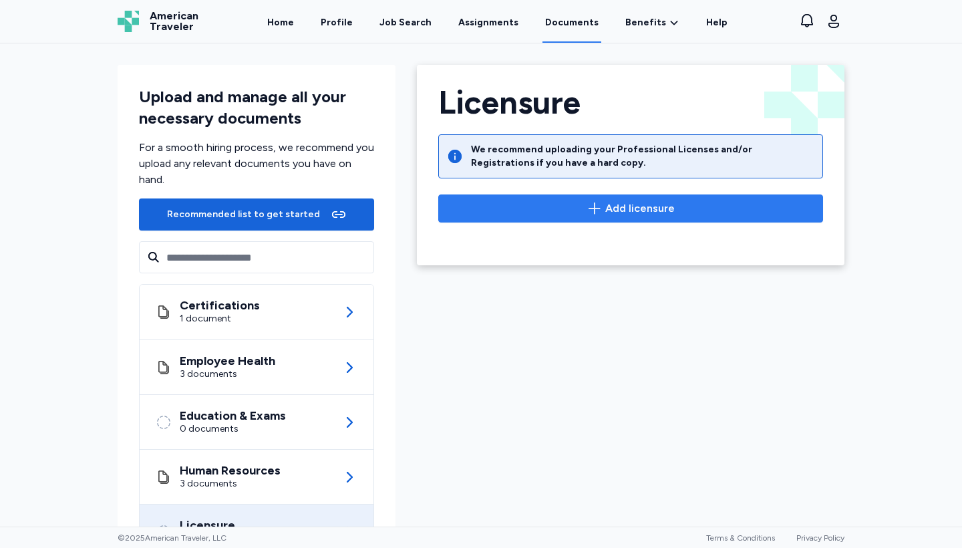
click at [529, 203] on span "Add licensure" at bounding box center [631, 208] width 362 height 16
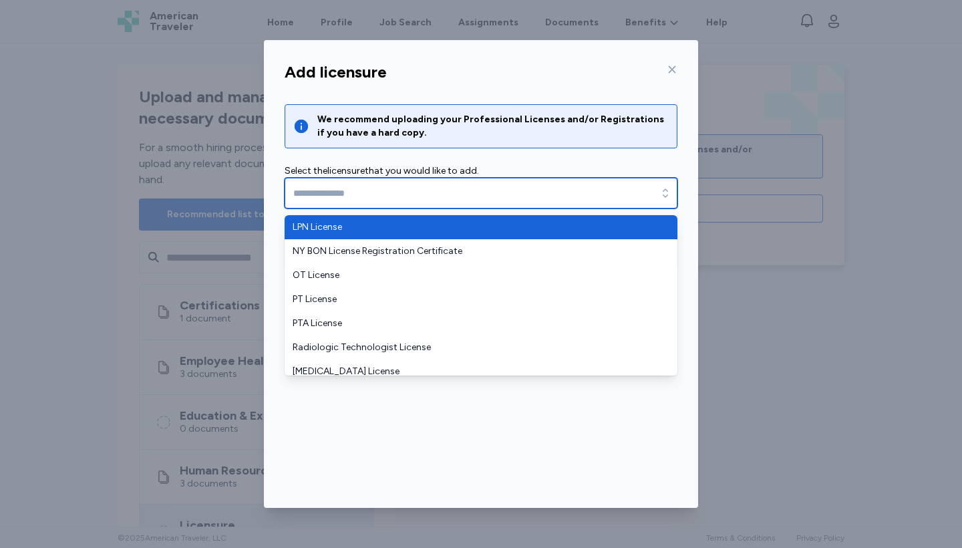
click at [490, 198] on input "text" at bounding box center [481, 193] width 393 height 31
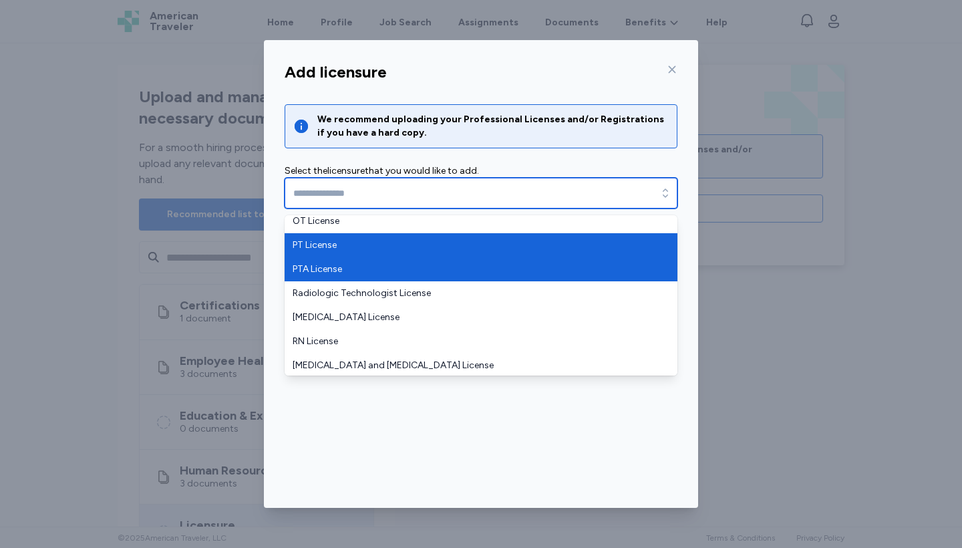
scroll to position [56, 0]
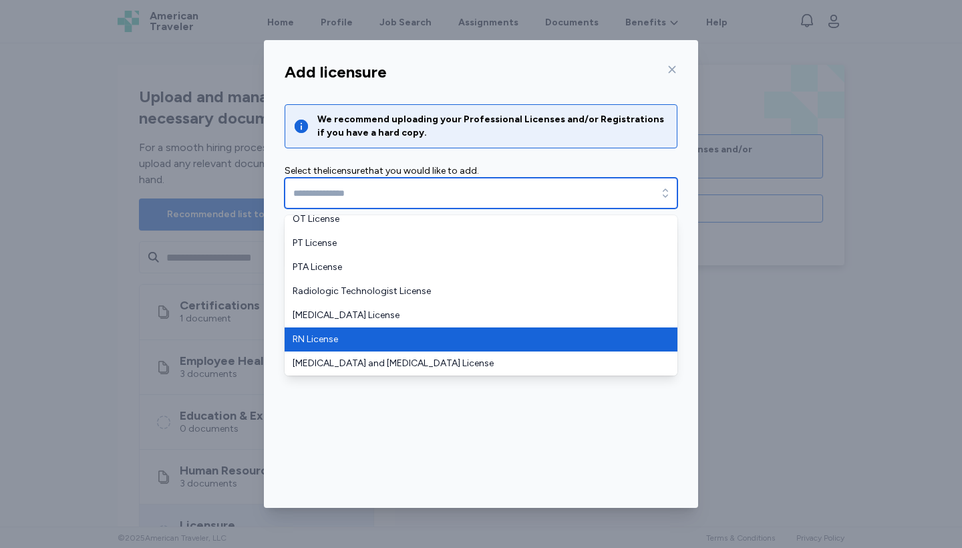
type input "**********"
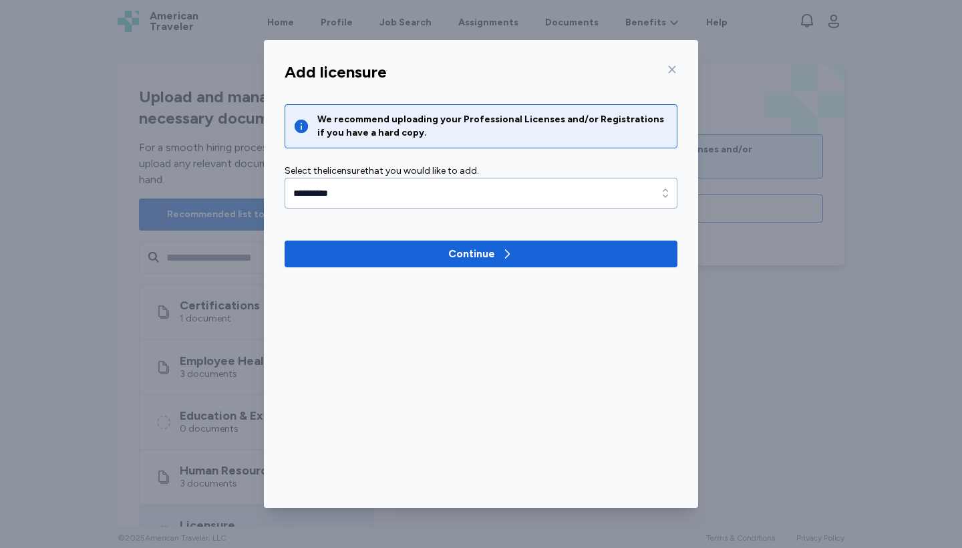
click at [561, 63] on div at bounding box center [669, 69] width 16 height 21
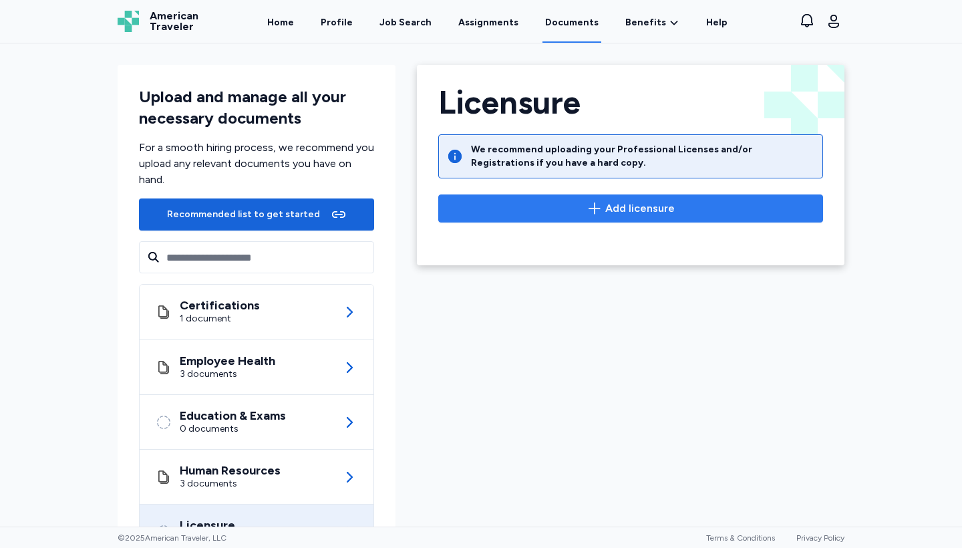
click at [493, 194] on button "Add licensure" at bounding box center [630, 208] width 385 height 28
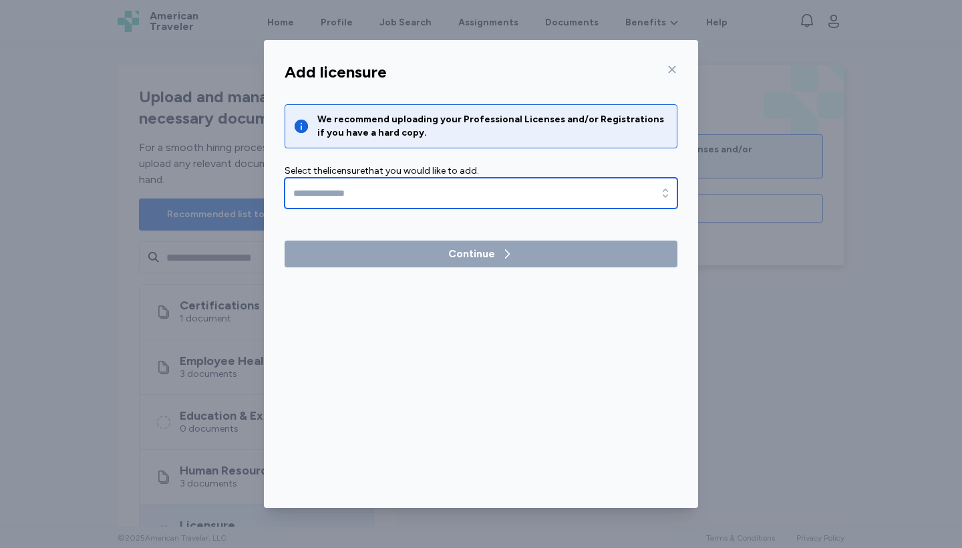
click at [488, 195] on input "text" at bounding box center [481, 193] width 393 height 31
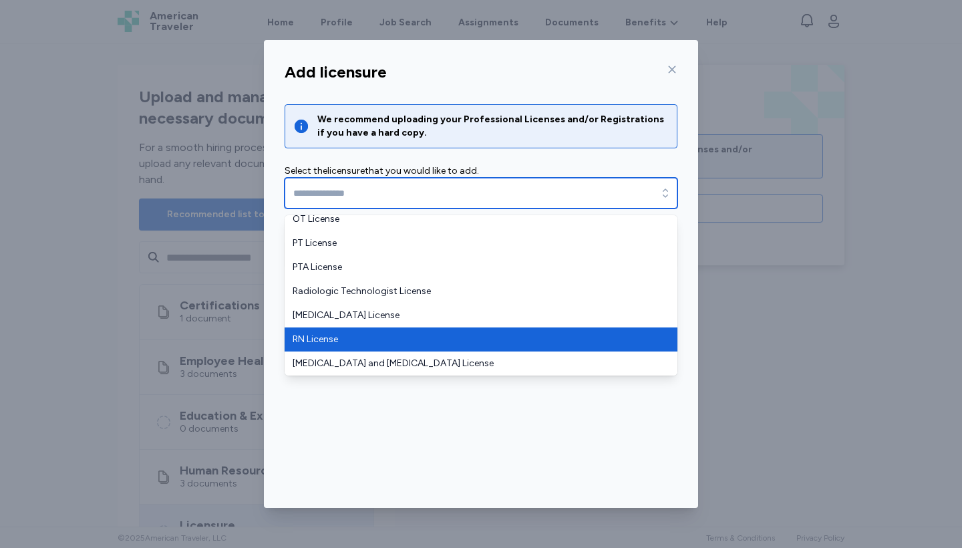
type input "**********"
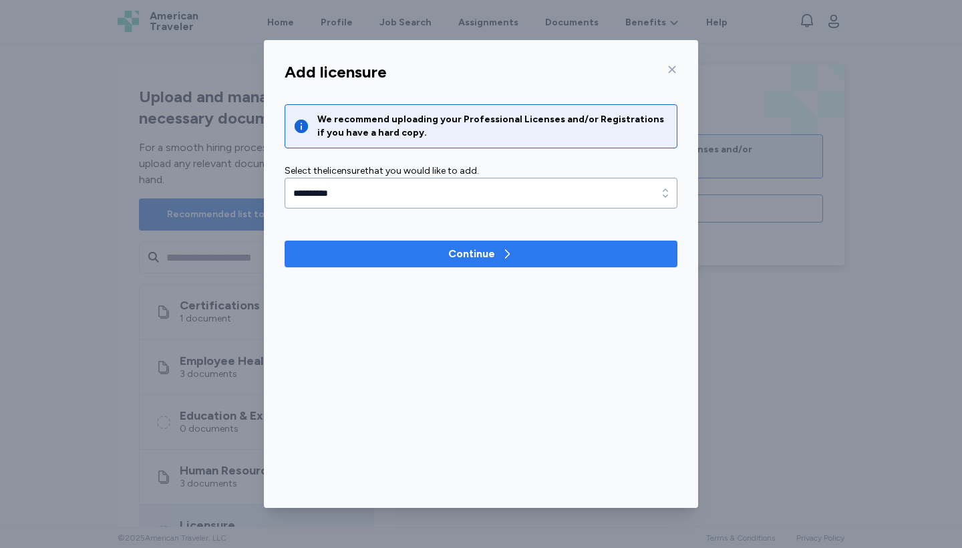
click at [454, 253] on div "Continue" at bounding box center [471, 254] width 47 height 16
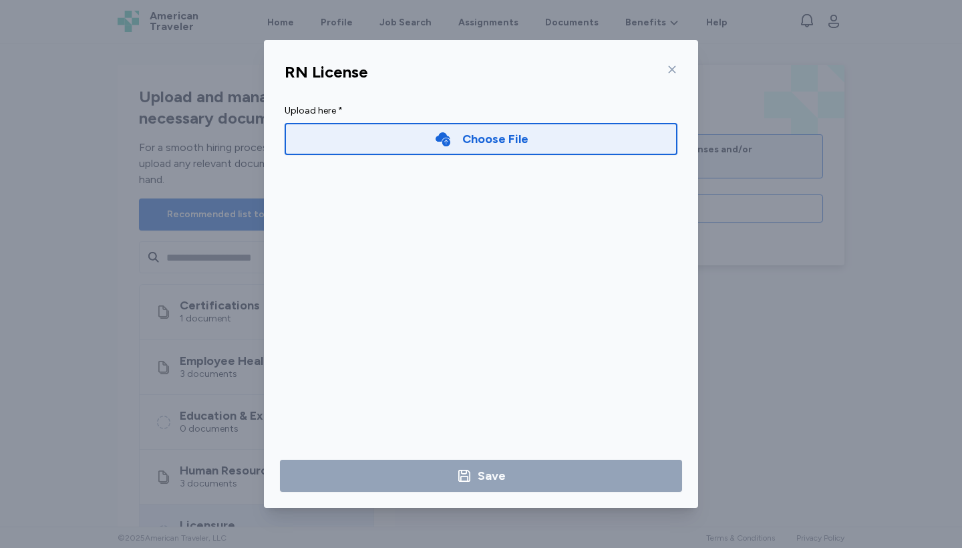
click at [462, 147] on div "Choose File" at bounding box center [481, 139] width 94 height 19
click at [561, 142] on div "Choose File" at bounding box center [481, 139] width 393 height 32
click at [539, 138] on div "Choose File" at bounding box center [481, 139] width 393 height 32
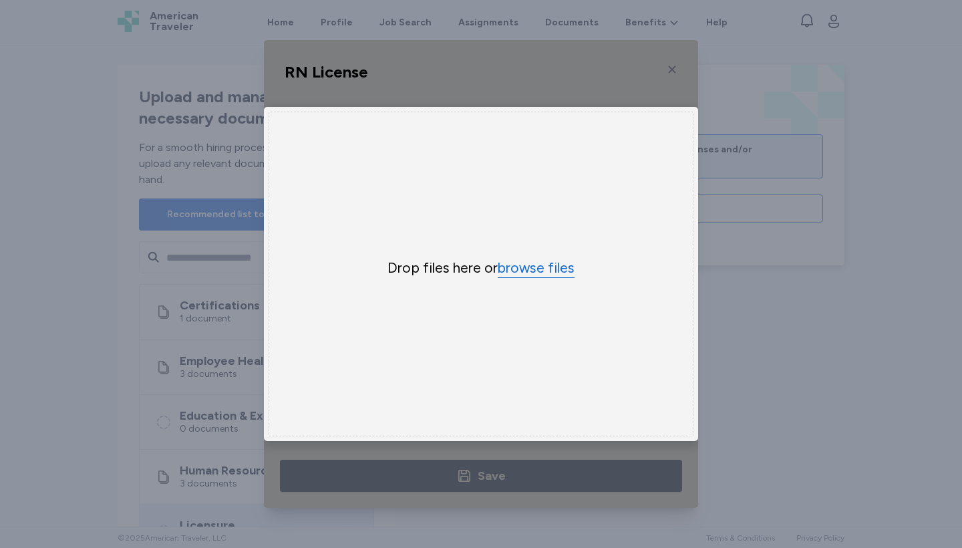
click at [531, 275] on button "browse files" at bounding box center [536, 268] width 77 height 19
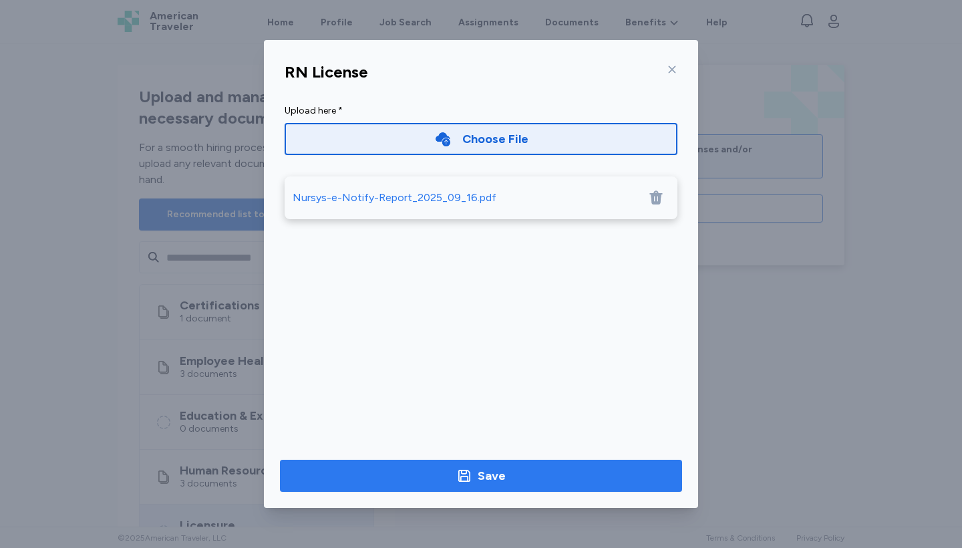
click at [517, 418] on span "Save" at bounding box center [481, 475] width 381 height 19
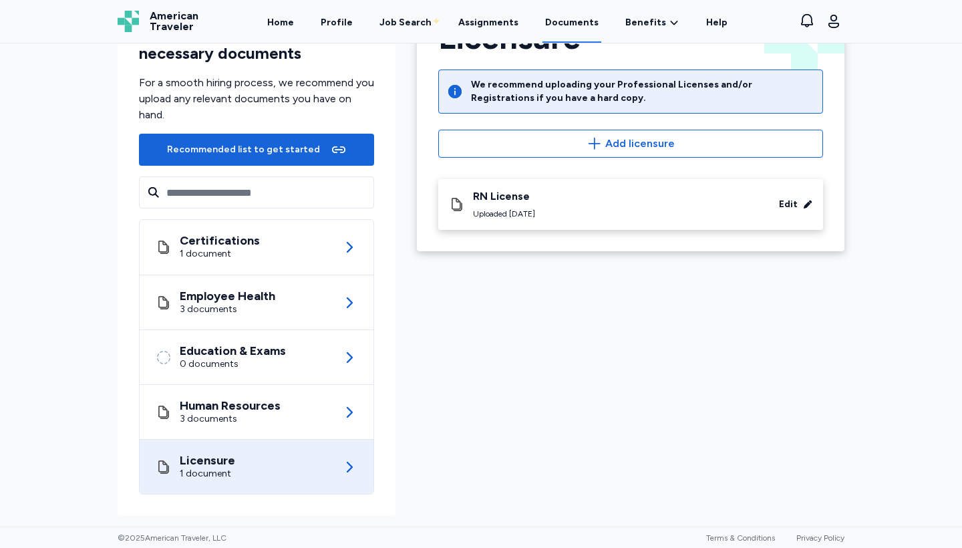
scroll to position [0, 0]
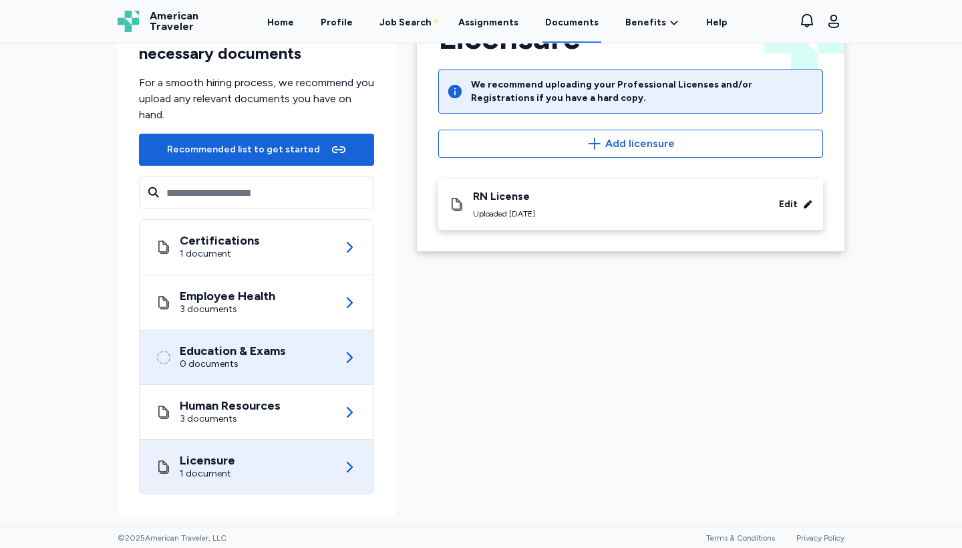
click at [210, 355] on div "Education & Exams" at bounding box center [233, 350] width 106 height 13
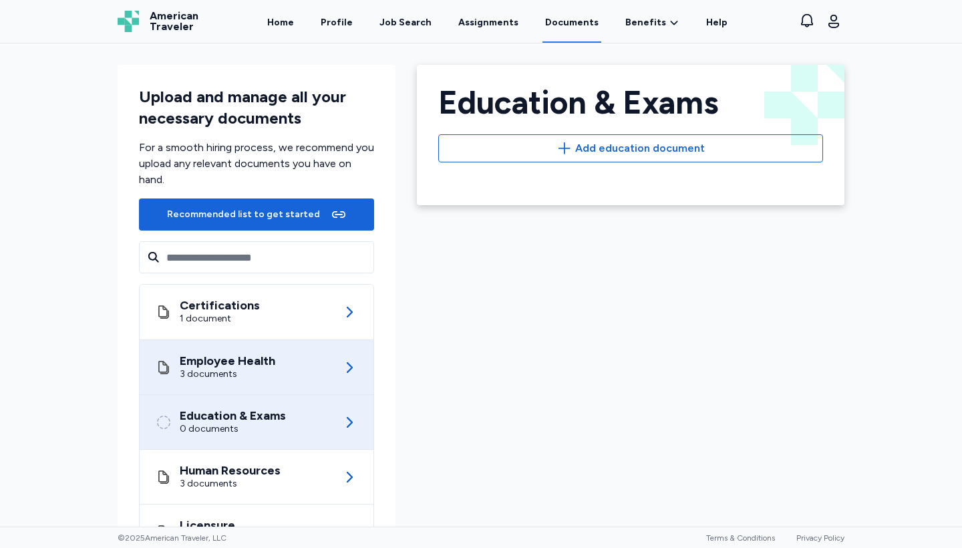
click at [278, 358] on div "Employee Health 3 documents" at bounding box center [257, 367] width 202 height 54
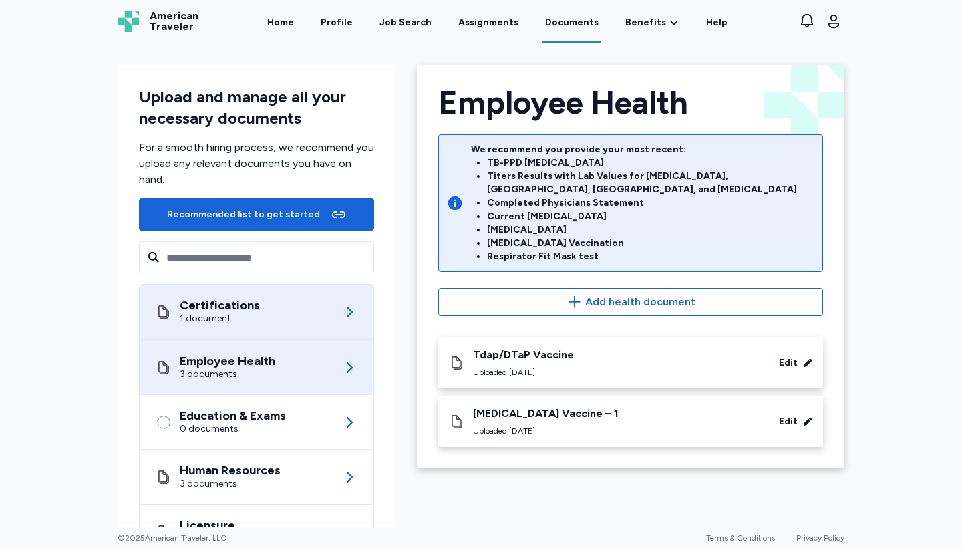
click at [297, 307] on div "Certifications 1 document" at bounding box center [257, 312] width 202 height 55
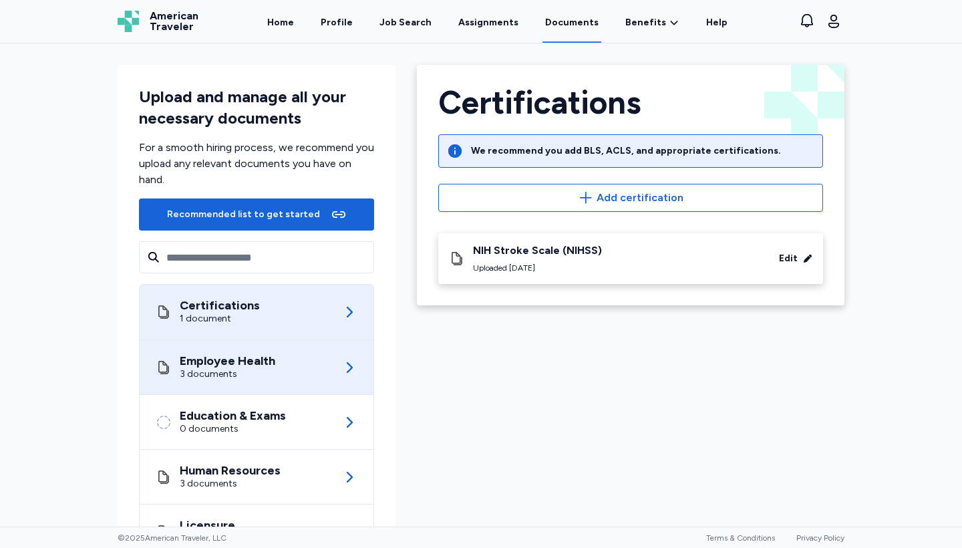
click at [283, 353] on div "Employee Health 3 documents" at bounding box center [257, 367] width 202 height 54
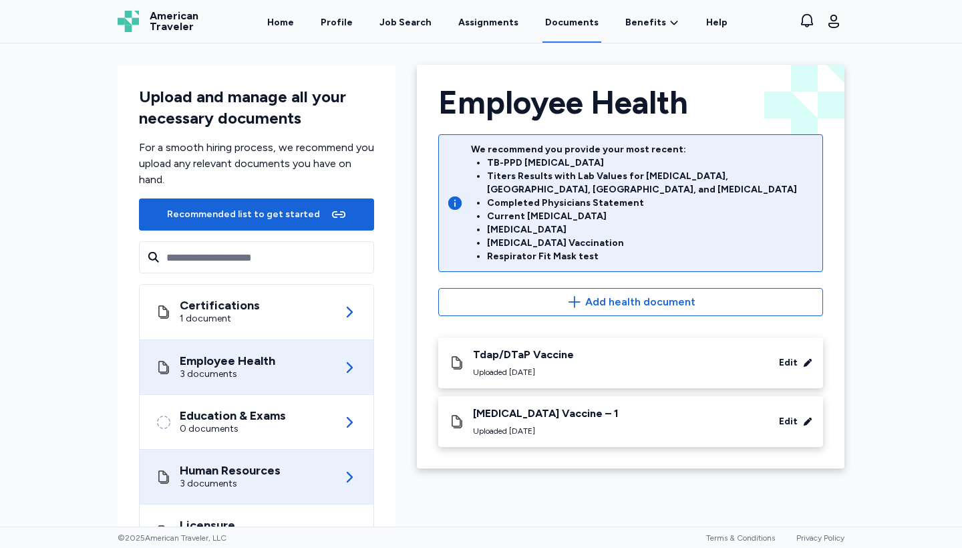
click at [258, 418] on div "3 documents" at bounding box center [230, 483] width 101 height 13
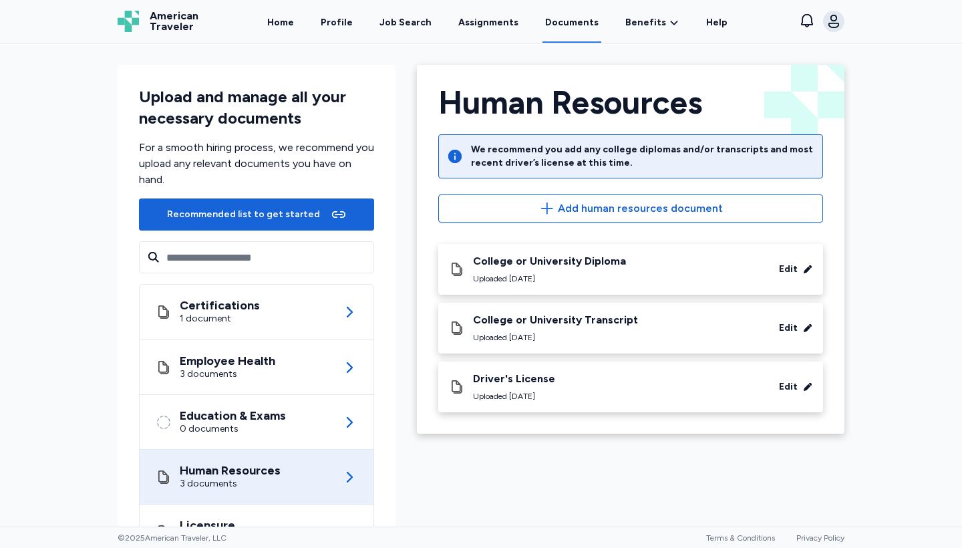
click at [561, 26] on icon "button" at bounding box center [834, 21] width 16 height 16
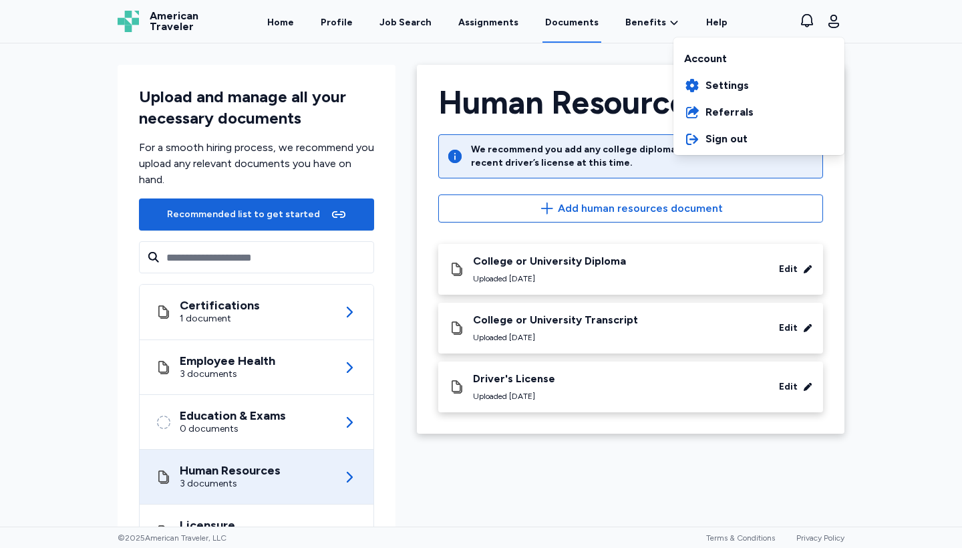
click at [557, 18] on div "American Traveler American Traveler Home Profile Job Search Assignments Documen…" at bounding box center [481, 21] width 748 height 43
